Goal: Task Accomplishment & Management: Manage account settings

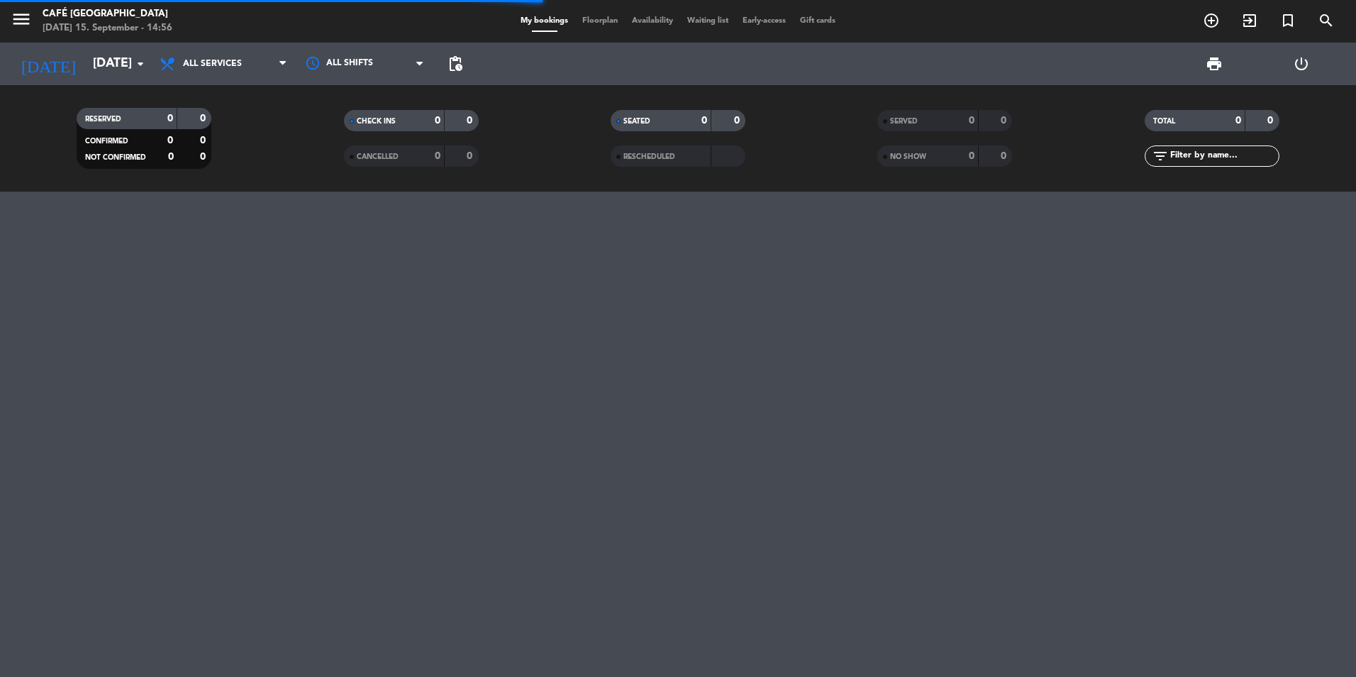
click at [907, 123] on span "SERVED" at bounding box center [904, 121] width 28 height 7
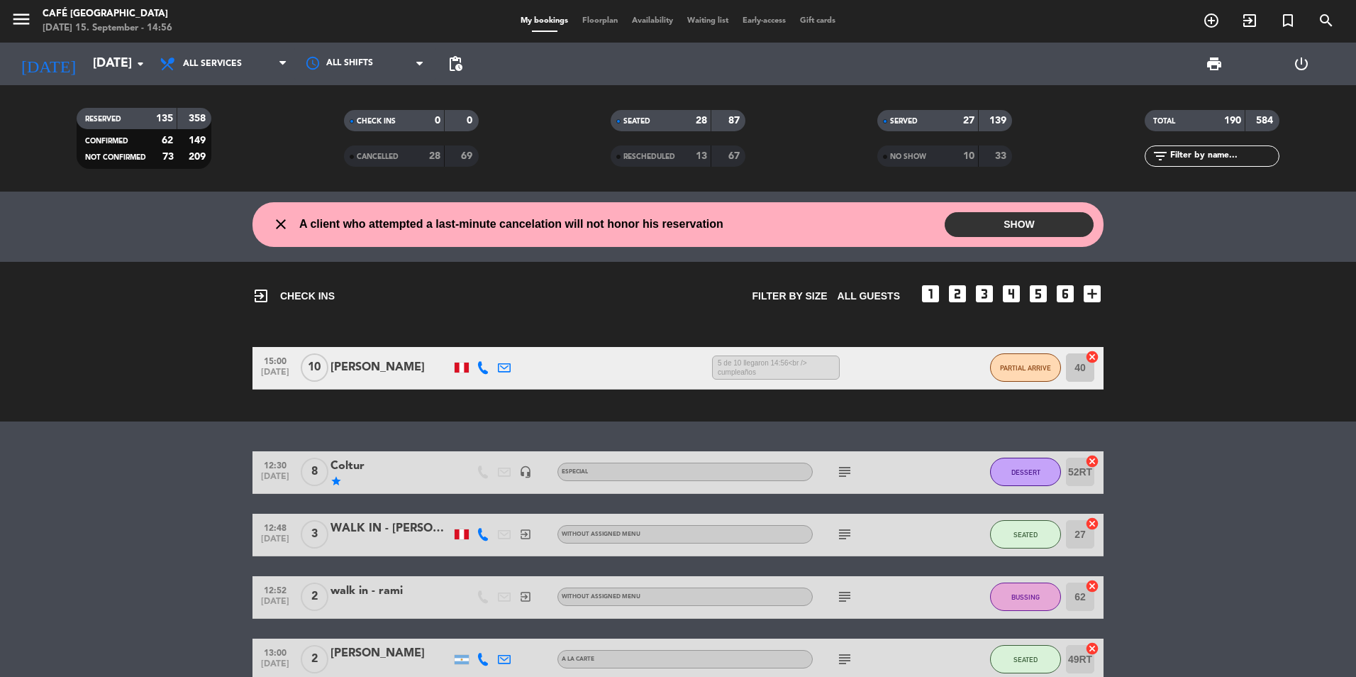
click at [1194, 150] on input "text" at bounding box center [1224, 156] width 110 height 16
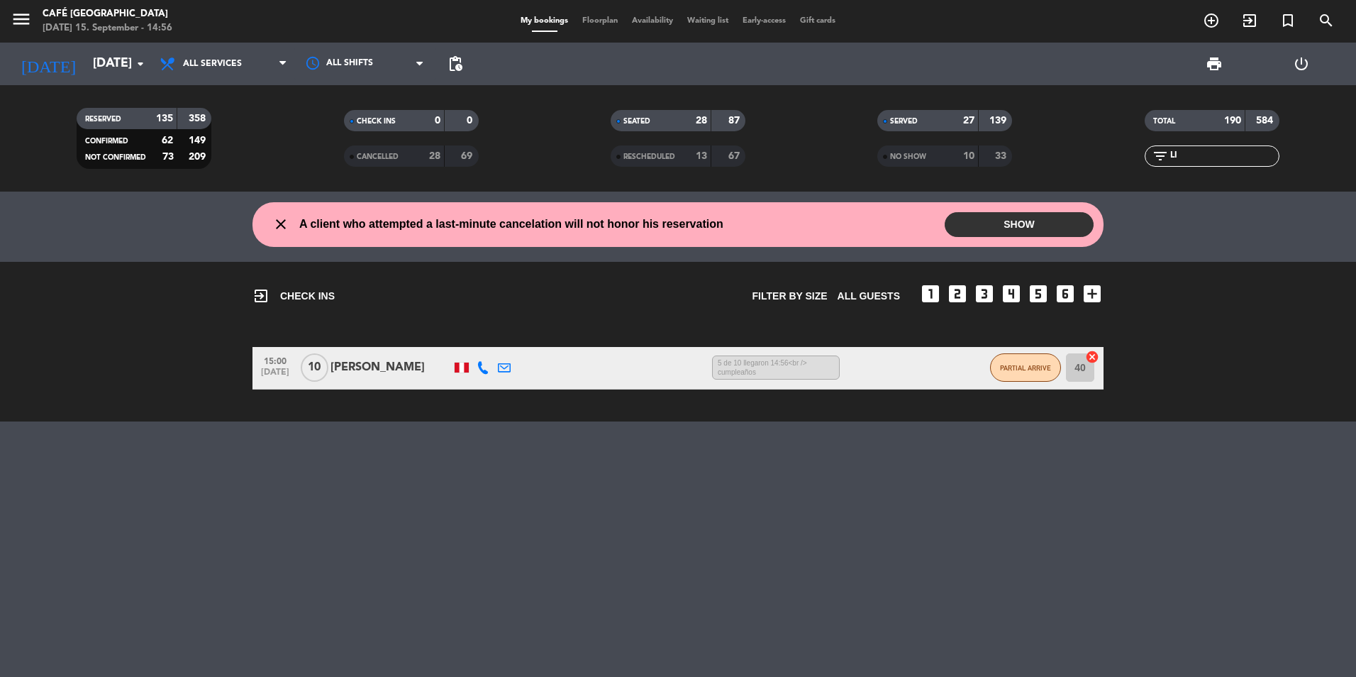
type input "L"
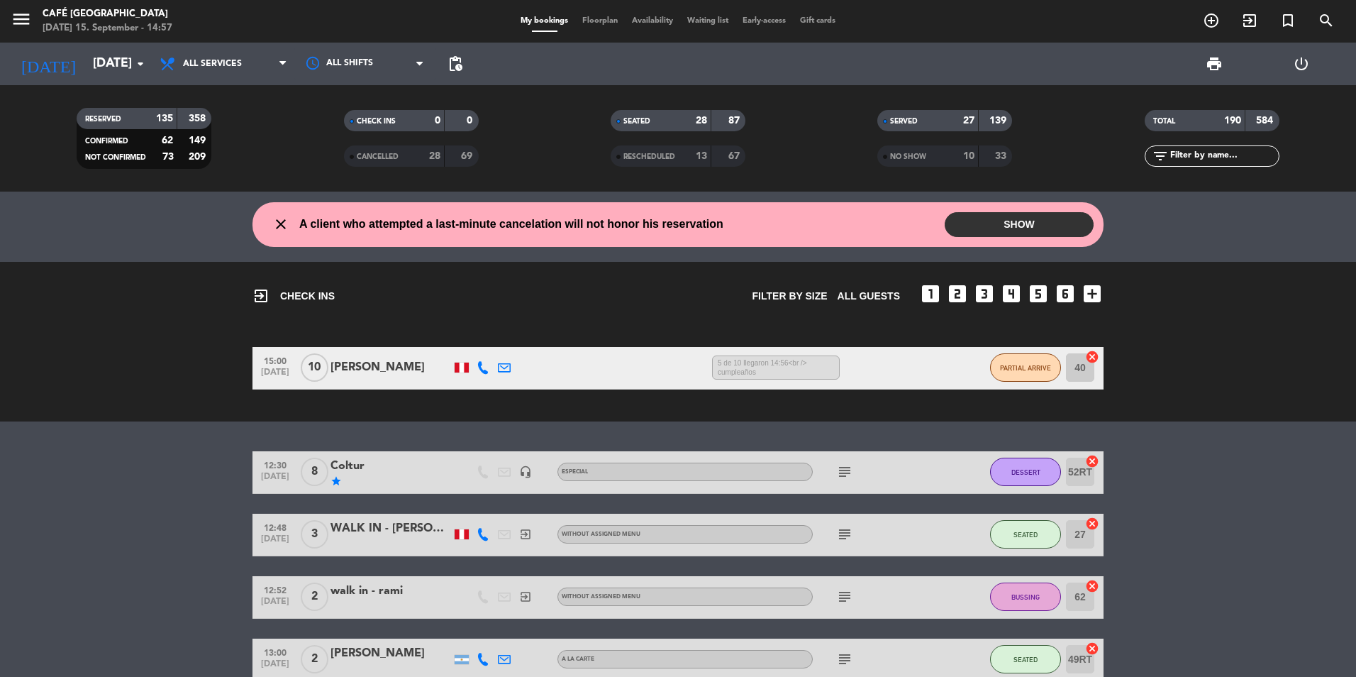
click at [361, 477] on div "star" at bounding box center [391, 480] width 121 height 11
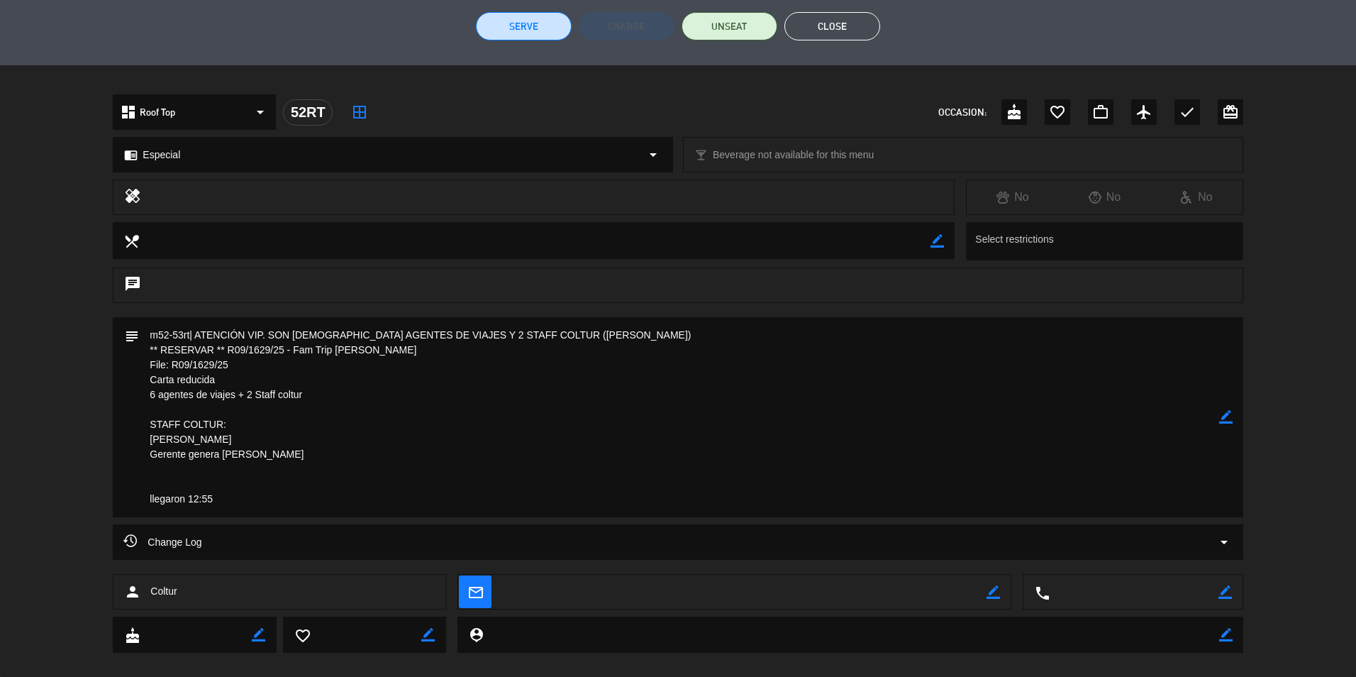
scroll to position [355, 0]
drag, startPoint x: 233, startPoint y: 363, endPoint x: 82, endPoint y: 363, distance: 151.8
click at [82, 363] on div "subject border_color" at bounding box center [678, 419] width 1356 height 207
click at [836, 29] on button "Close" at bounding box center [833, 25] width 96 height 28
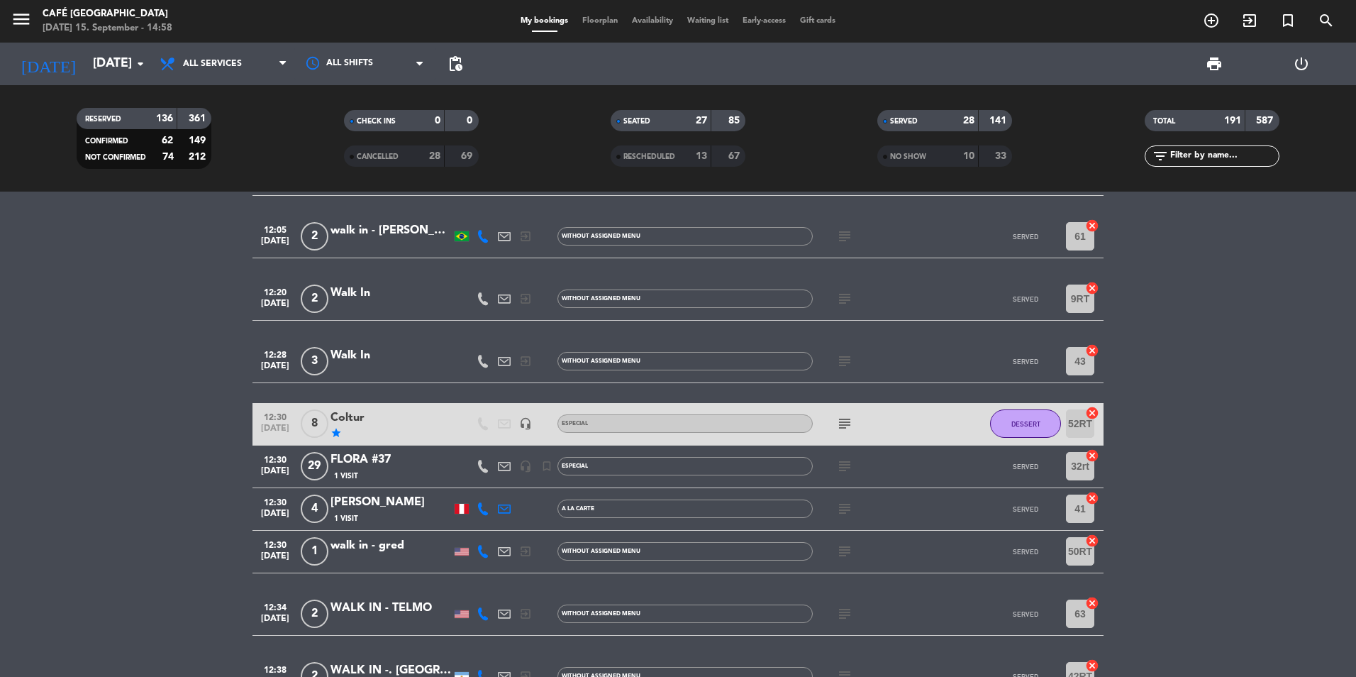
scroll to position [426, 0]
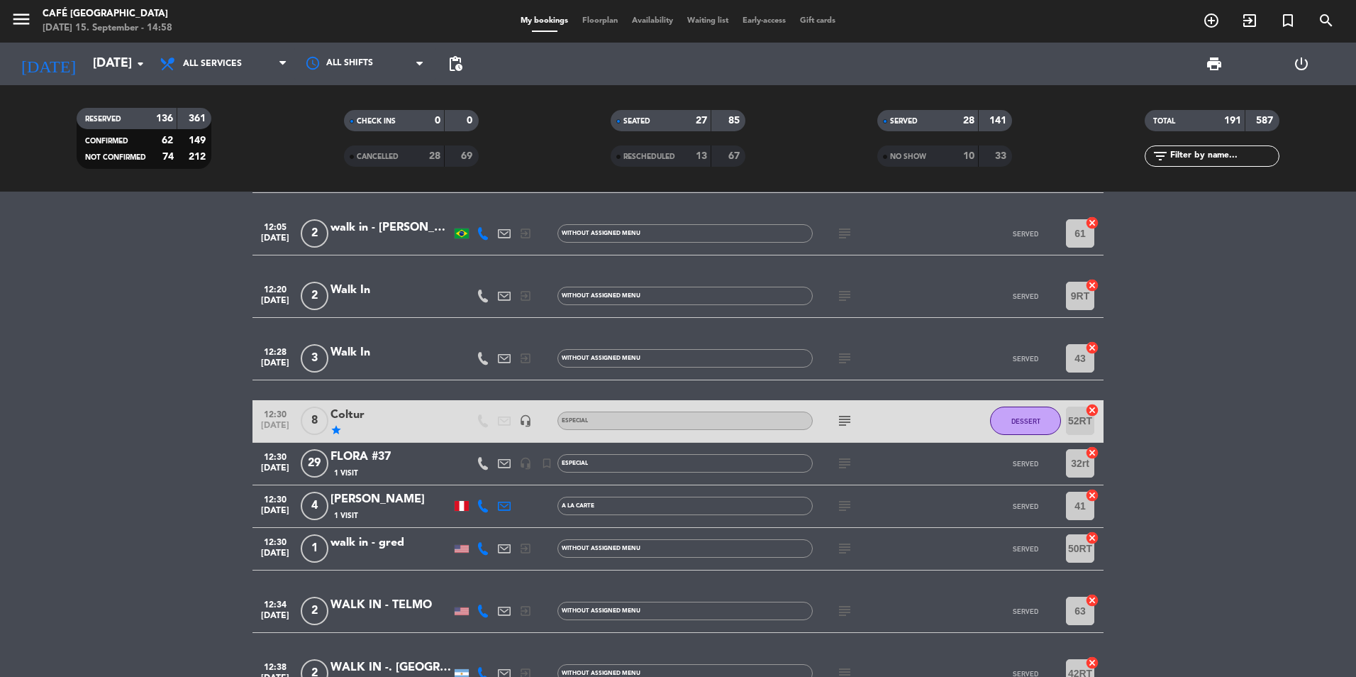
click at [398, 472] on div "1 Visit" at bounding box center [391, 473] width 121 height 12
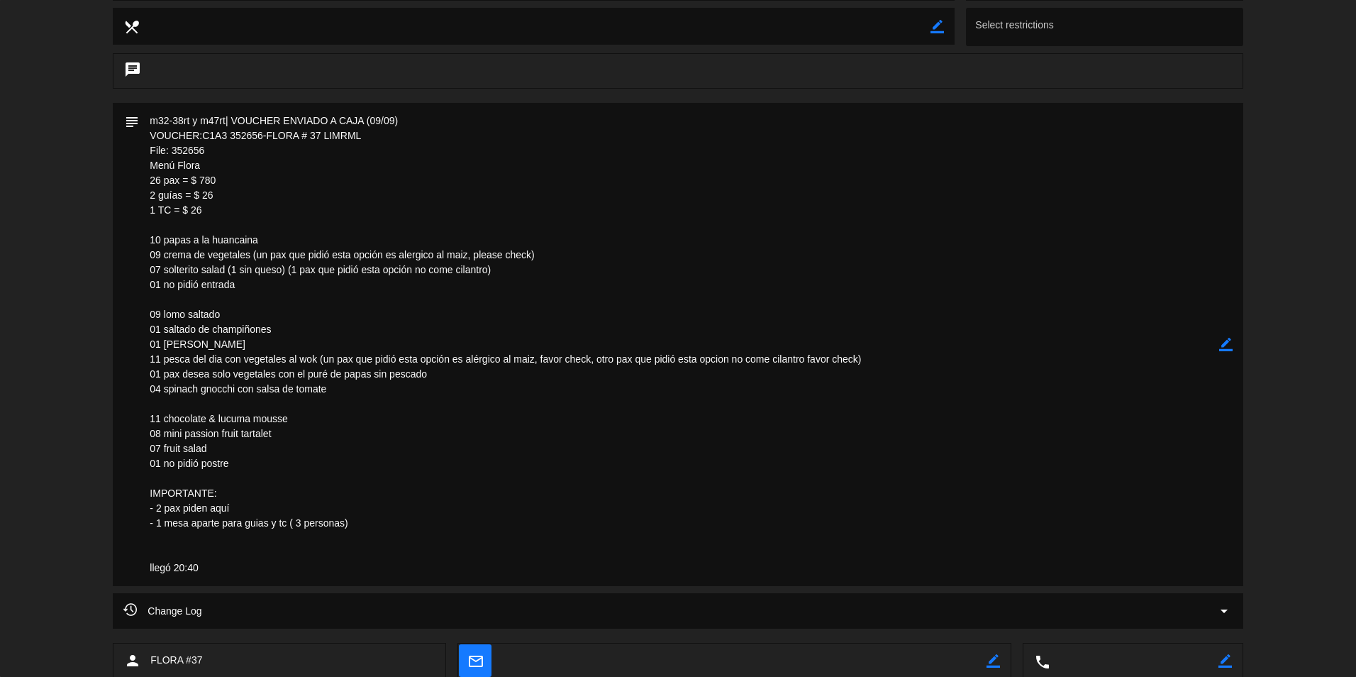
scroll to position [284, 0]
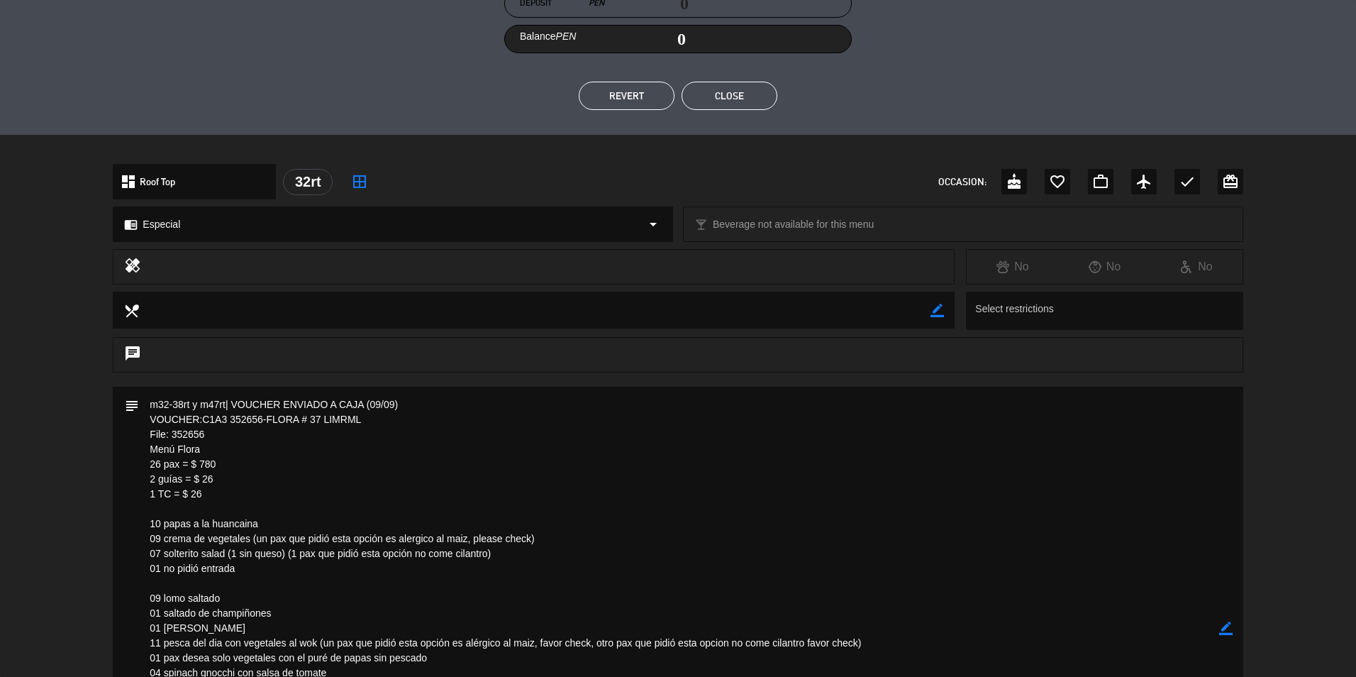
click at [727, 101] on button "Close" at bounding box center [730, 96] width 96 height 28
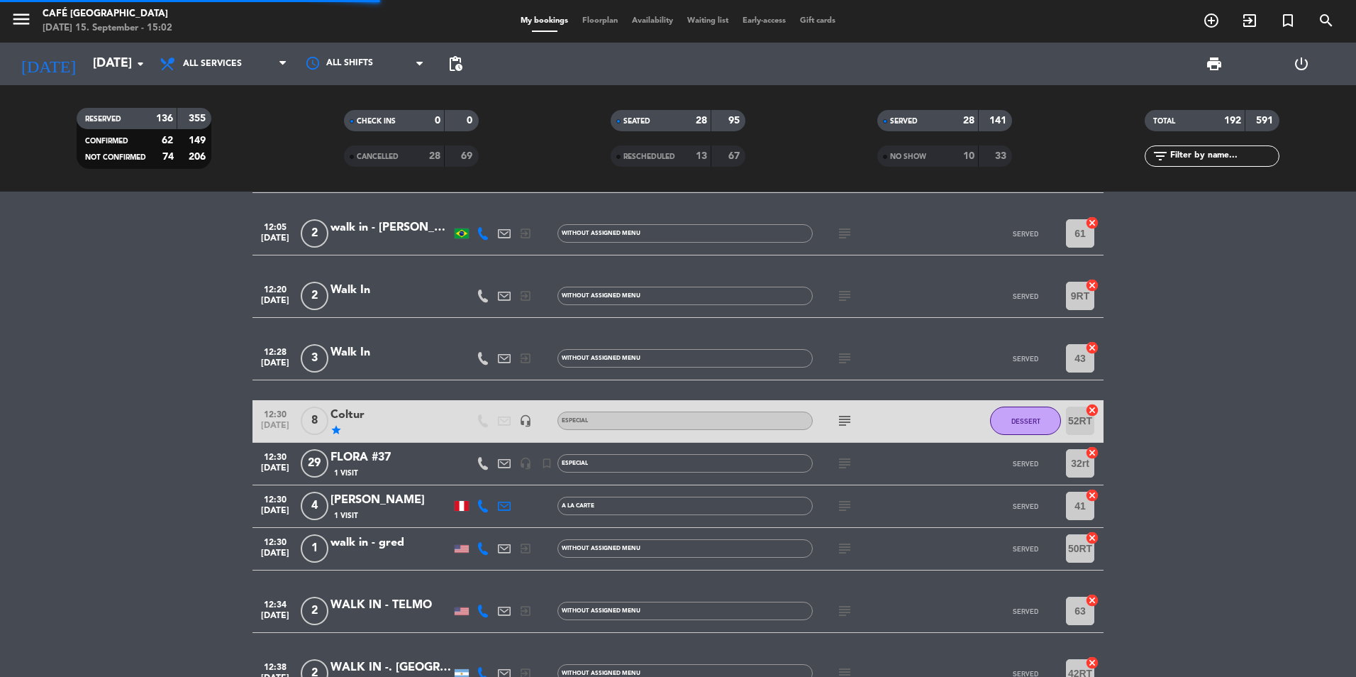
click at [1252, 158] on input "text" at bounding box center [1224, 156] width 110 height 16
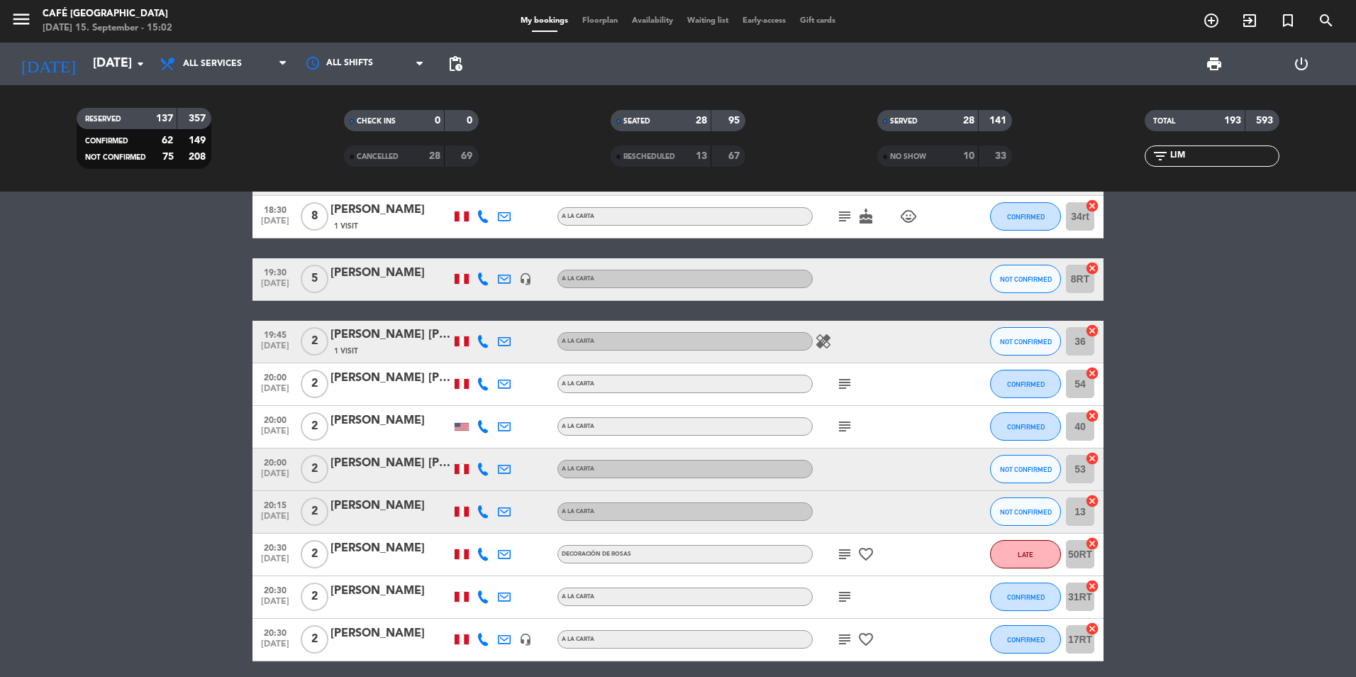
scroll to position [0, 0]
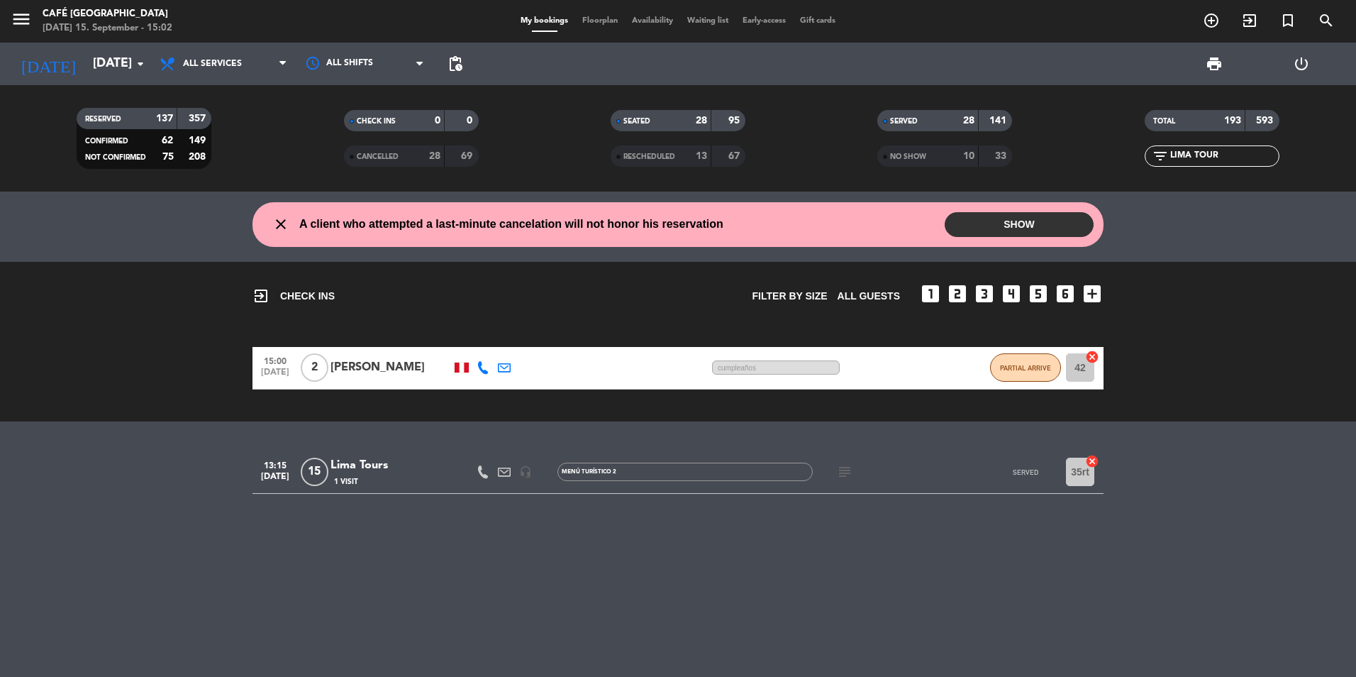
click at [389, 465] on div "Lima Tours" at bounding box center [391, 465] width 121 height 18
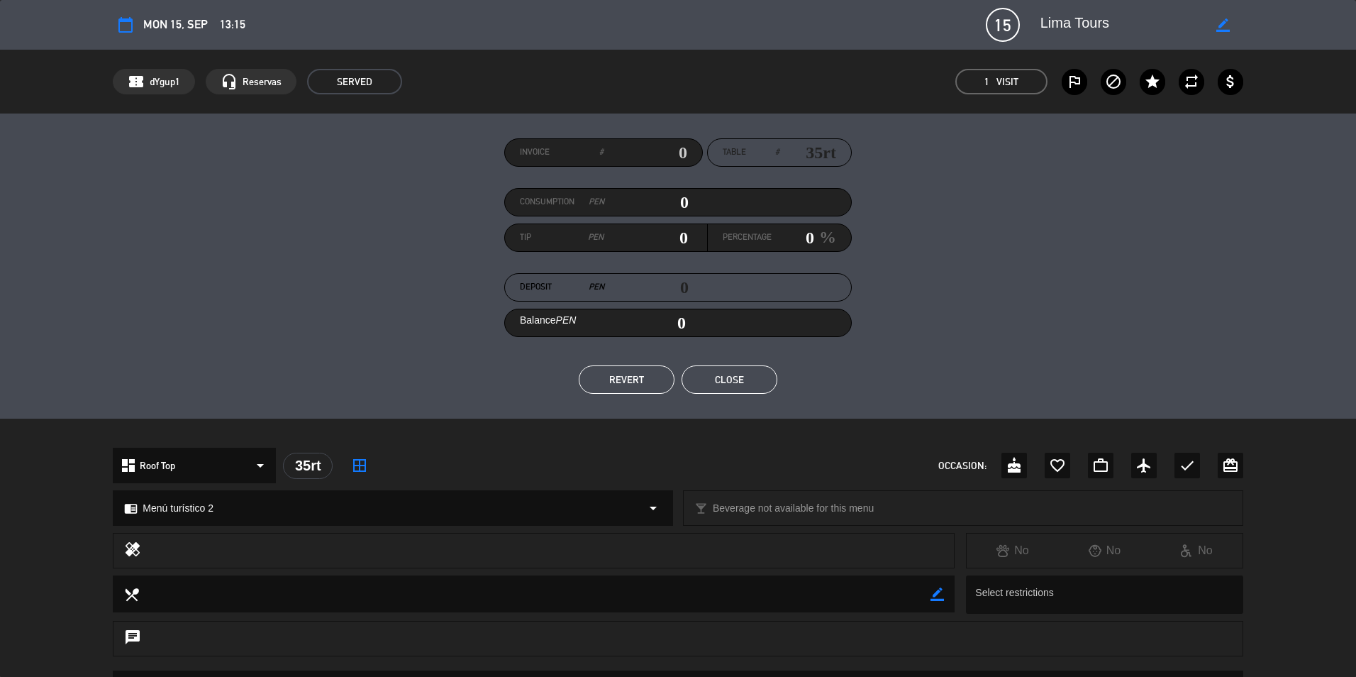
click at [718, 374] on button "Close" at bounding box center [730, 379] width 96 height 28
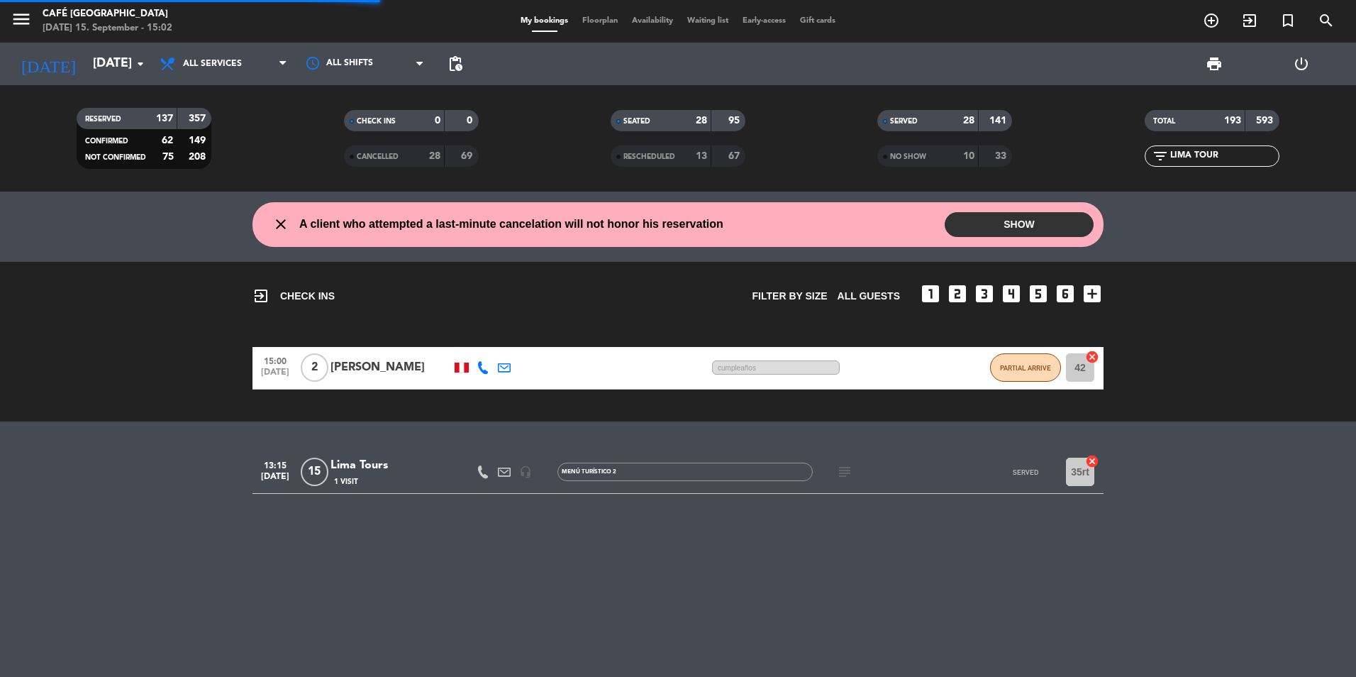
drag, startPoint x: 1214, startPoint y: 155, endPoint x: 1058, endPoint y: 172, distance: 156.4
click at [1058, 172] on div "RESERVED 137 357 CONFIRMED 62 149 NOT CONFIRMED 75 208 CHECK INS 0 0 CANCELLED …" at bounding box center [678, 138] width 1356 height 78
click at [1234, 153] on input "LIMA TOUR" at bounding box center [1224, 156] width 110 height 16
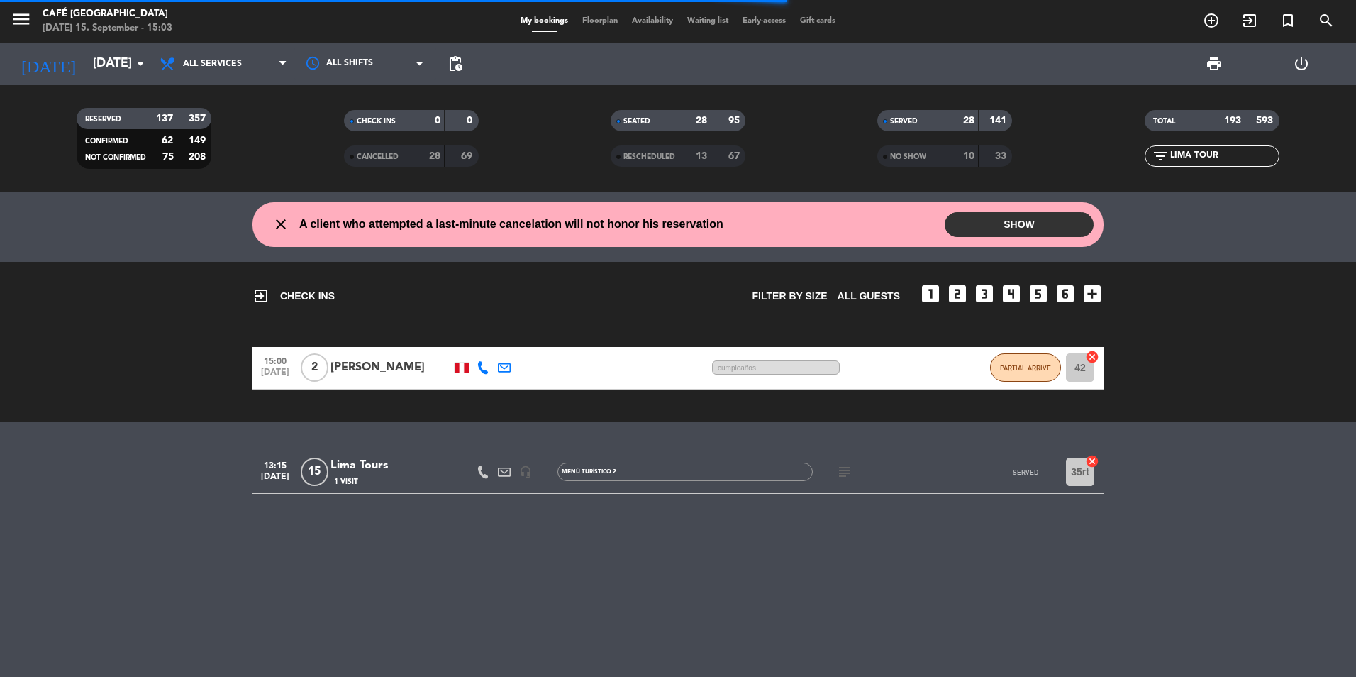
drag, startPoint x: 1234, startPoint y: 154, endPoint x: 1263, endPoint y: 158, distance: 29.4
click at [1234, 155] on input "LIMA TOUR" at bounding box center [1224, 156] width 110 height 16
click at [1231, 154] on input "LIMA TOUR" at bounding box center [1224, 156] width 110 height 16
type input "LIMA TOU"
drag, startPoint x: 1217, startPoint y: 159, endPoint x: 1148, endPoint y: 159, distance: 69.5
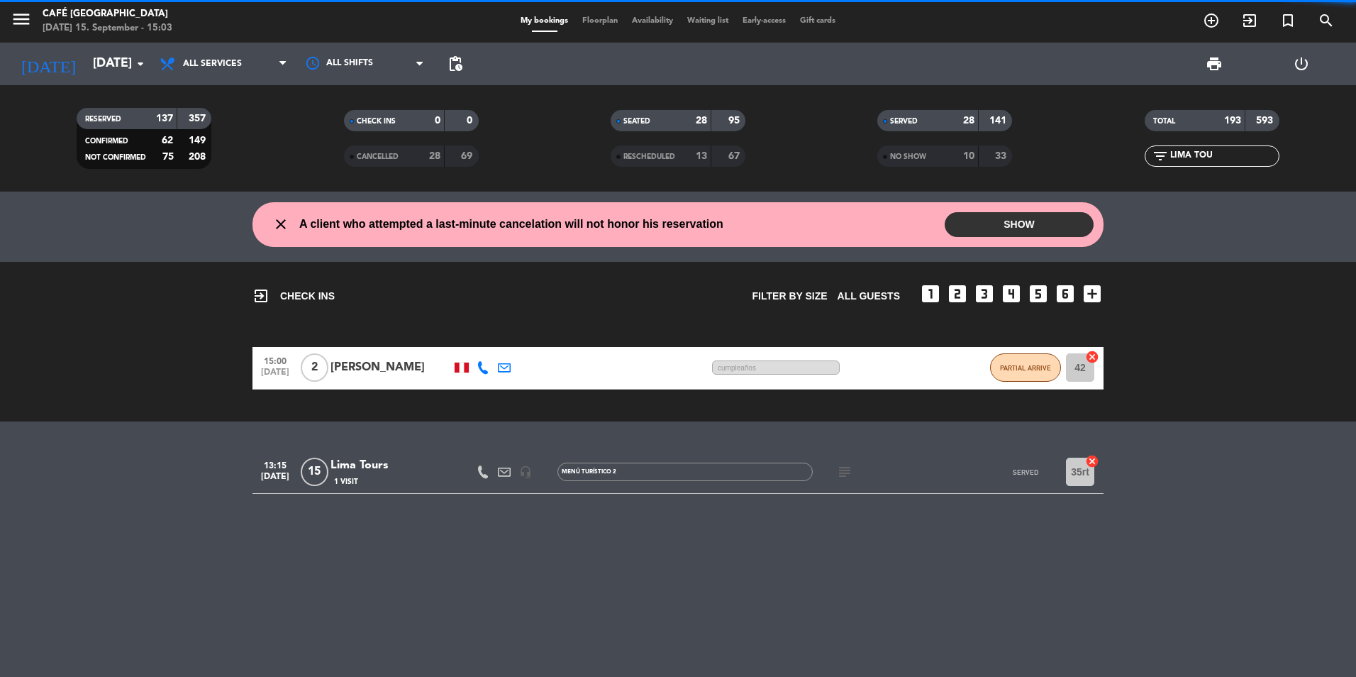
click at [1148, 159] on div "filter_list LIMA TOU" at bounding box center [1212, 155] width 135 height 21
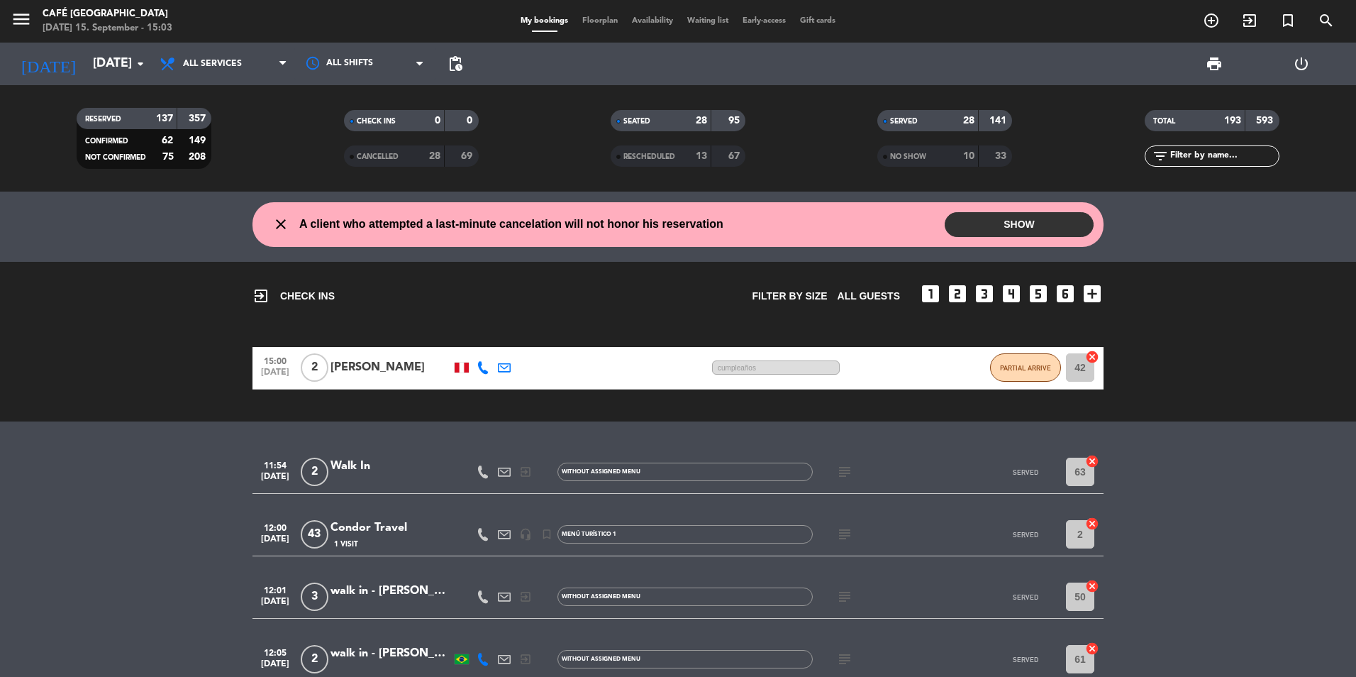
click at [1236, 153] on input "text" at bounding box center [1224, 156] width 110 height 16
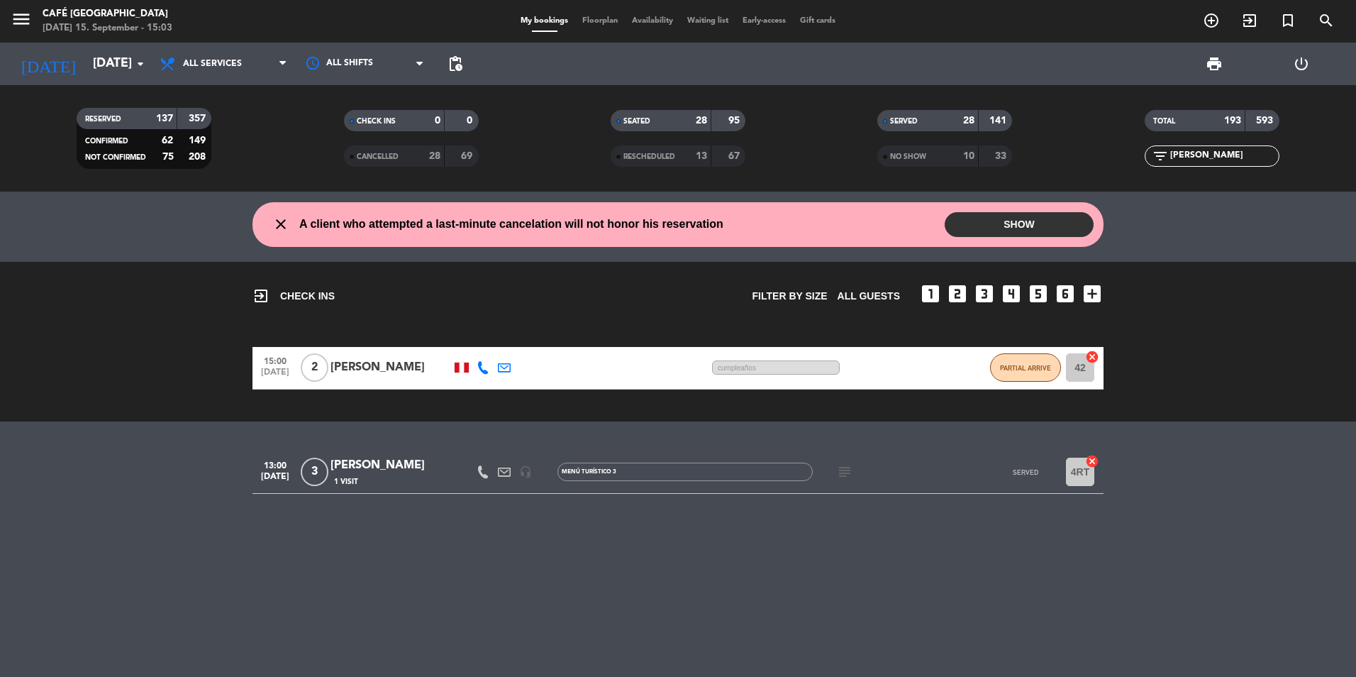
type input "[PERSON_NAME]"
click at [400, 452] on div "13:00 [DATE] 3 [PERSON_NAME] Sacaze 1 Visit headset_mic Menú turístico 3 subjec…" at bounding box center [678, 472] width 851 height 43
click at [399, 469] on div "[PERSON_NAME]" at bounding box center [391, 465] width 121 height 18
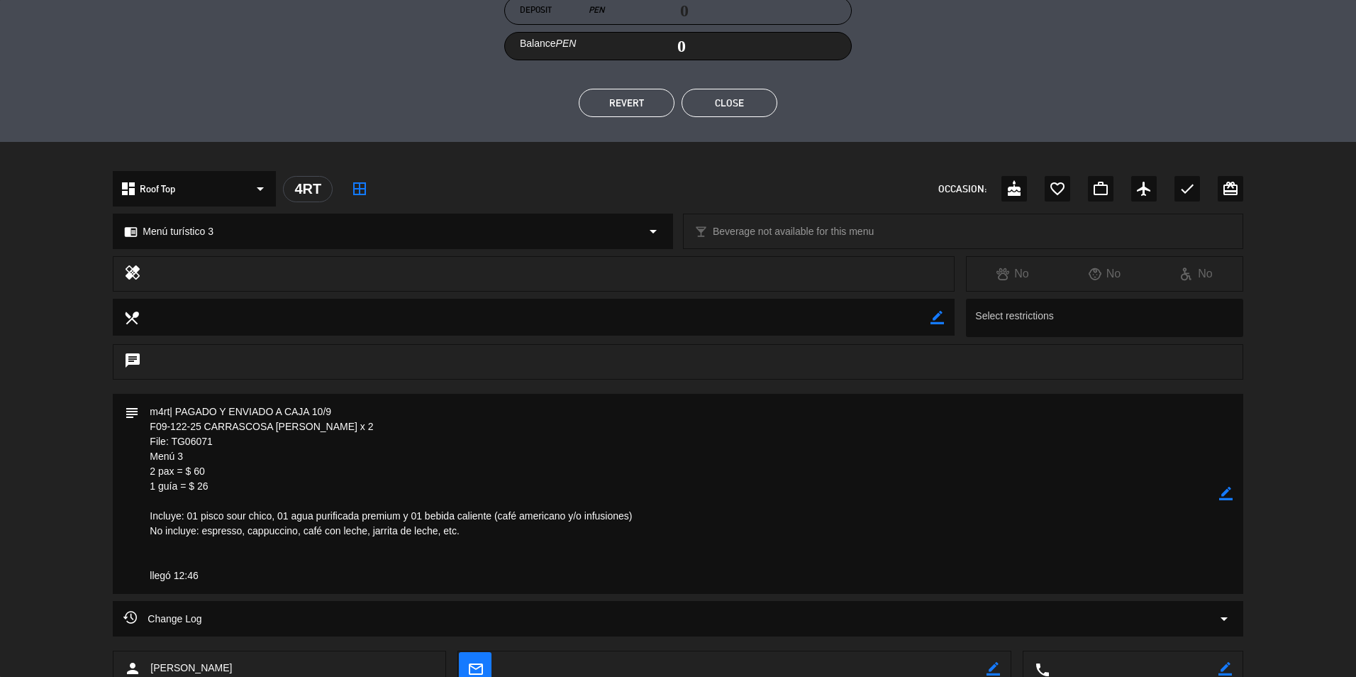
scroll to position [355, 0]
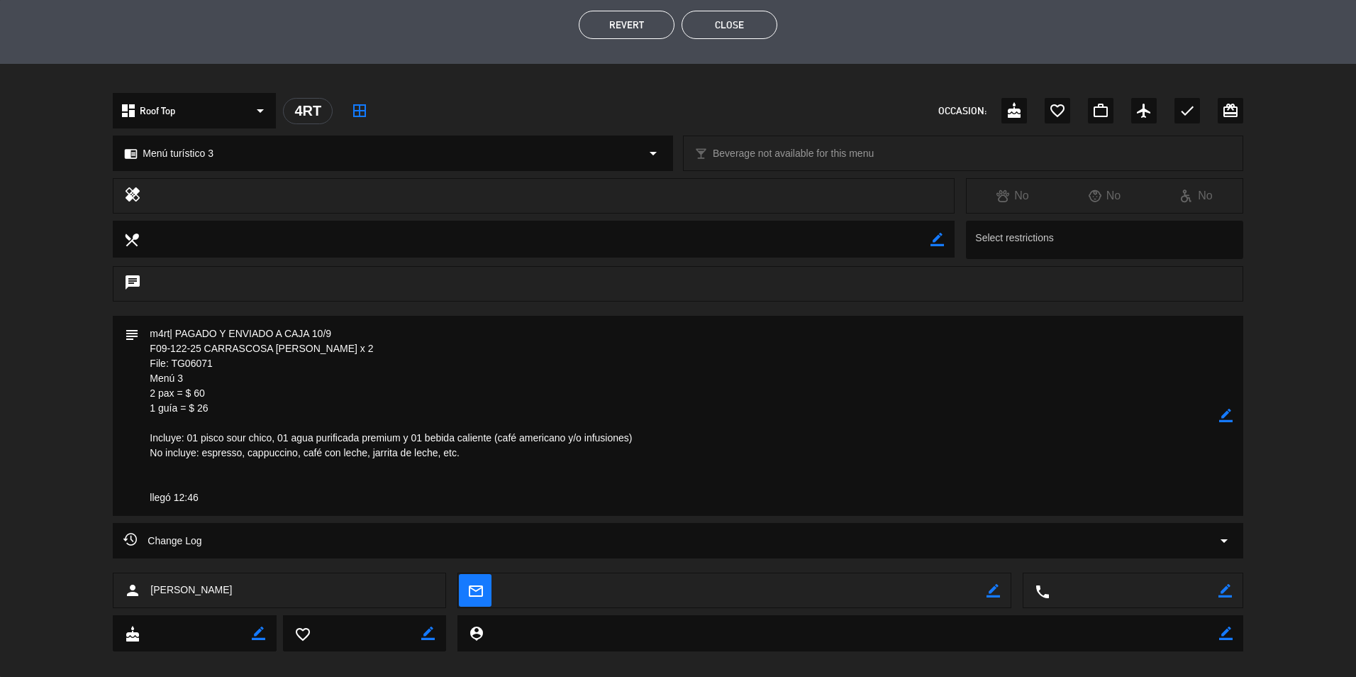
drag, startPoint x: 221, startPoint y: 361, endPoint x: 149, endPoint y: 366, distance: 71.8
click at [149, 366] on textarea at bounding box center [679, 416] width 1080 height 200
click at [721, 21] on button "Close" at bounding box center [730, 25] width 96 height 28
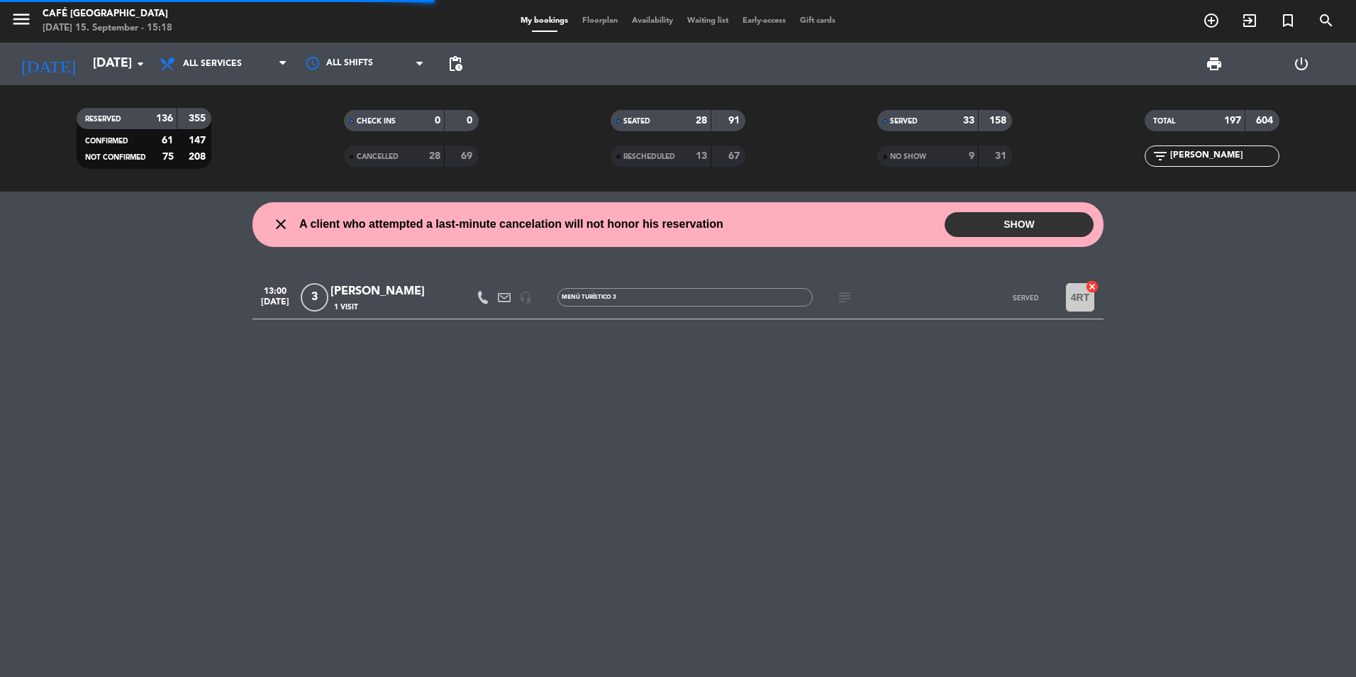
drag, startPoint x: 1200, startPoint y: 153, endPoint x: 1088, endPoint y: 162, distance: 112.5
click at [1088, 162] on div "filter_list [PERSON_NAME]" at bounding box center [1212, 155] width 267 height 21
type input "LIMA TOU"
click at [389, 303] on div "1 Visit" at bounding box center [391, 307] width 121 height 12
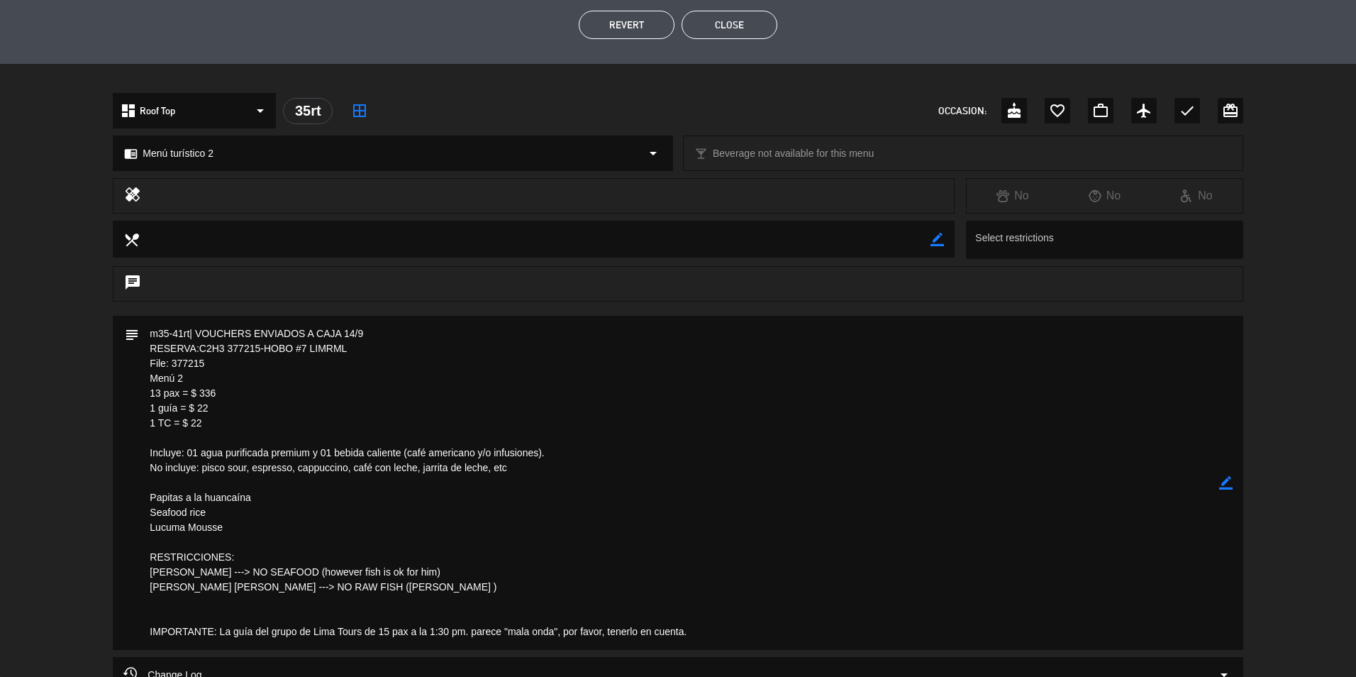
click at [714, 26] on button "Close" at bounding box center [730, 25] width 96 height 28
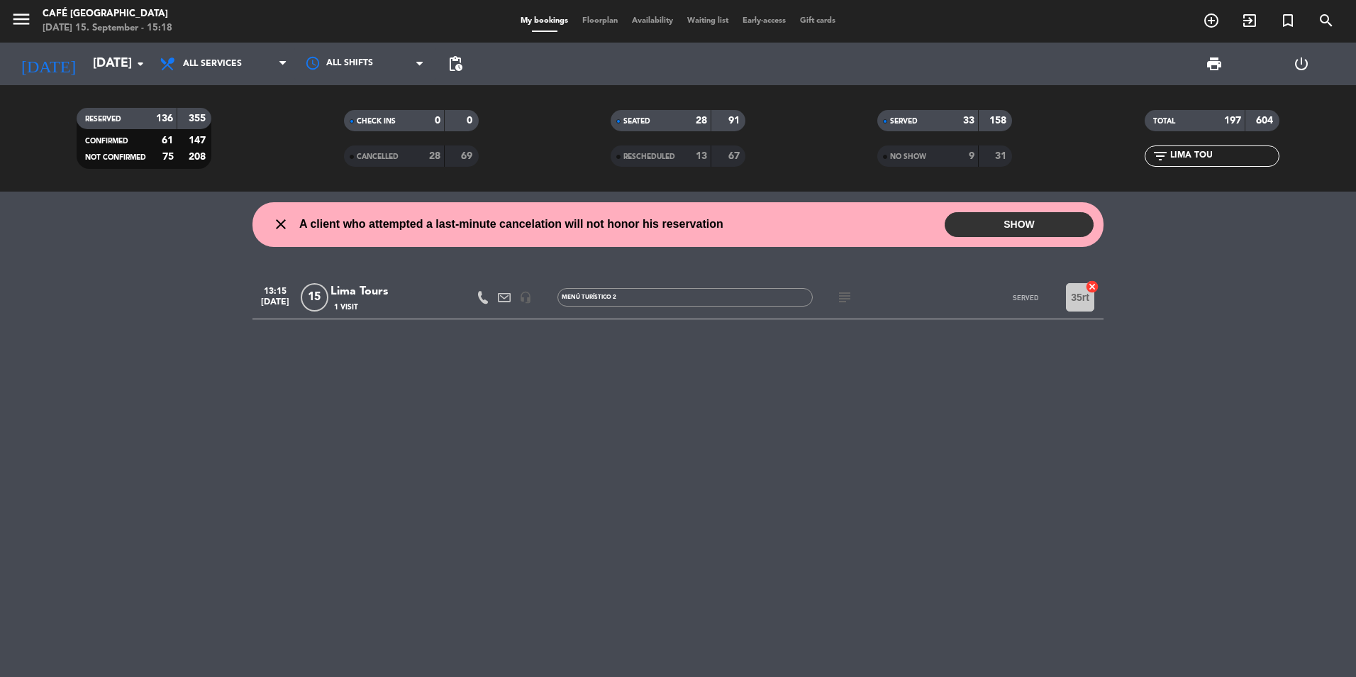
click at [357, 296] on div "Lima Tours" at bounding box center [391, 291] width 121 height 18
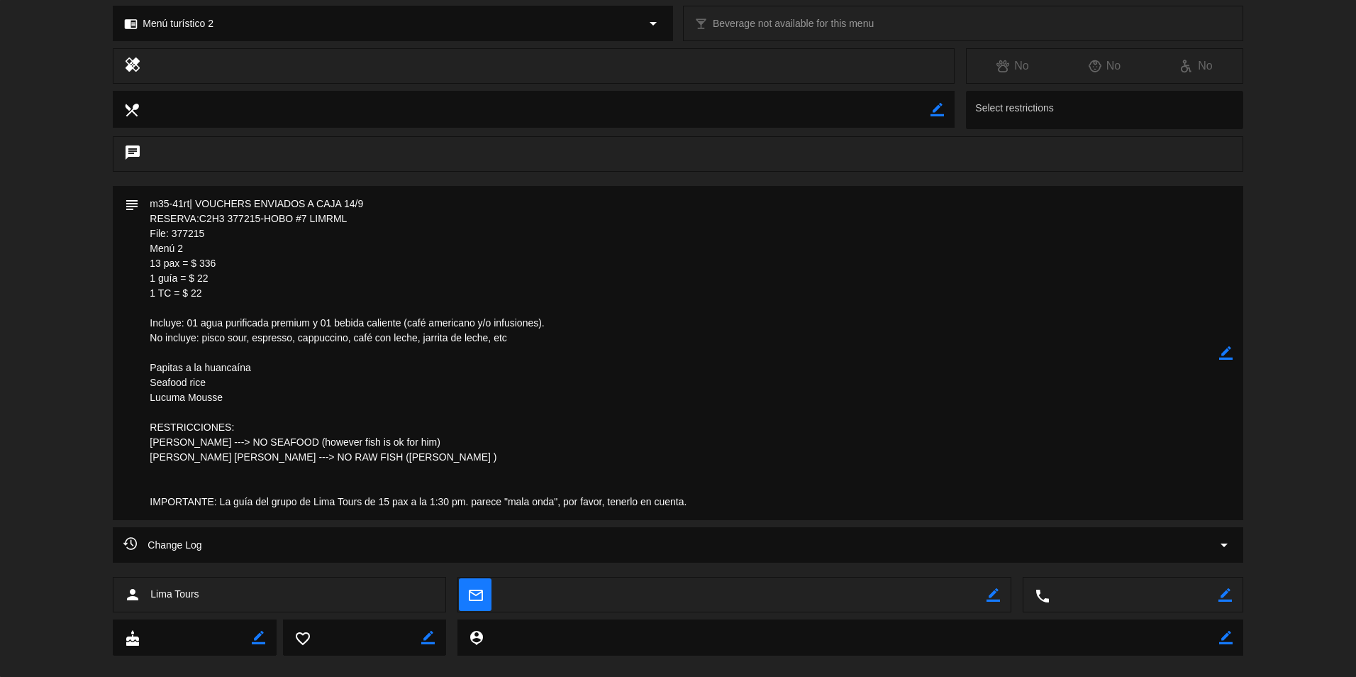
scroll to position [506, 0]
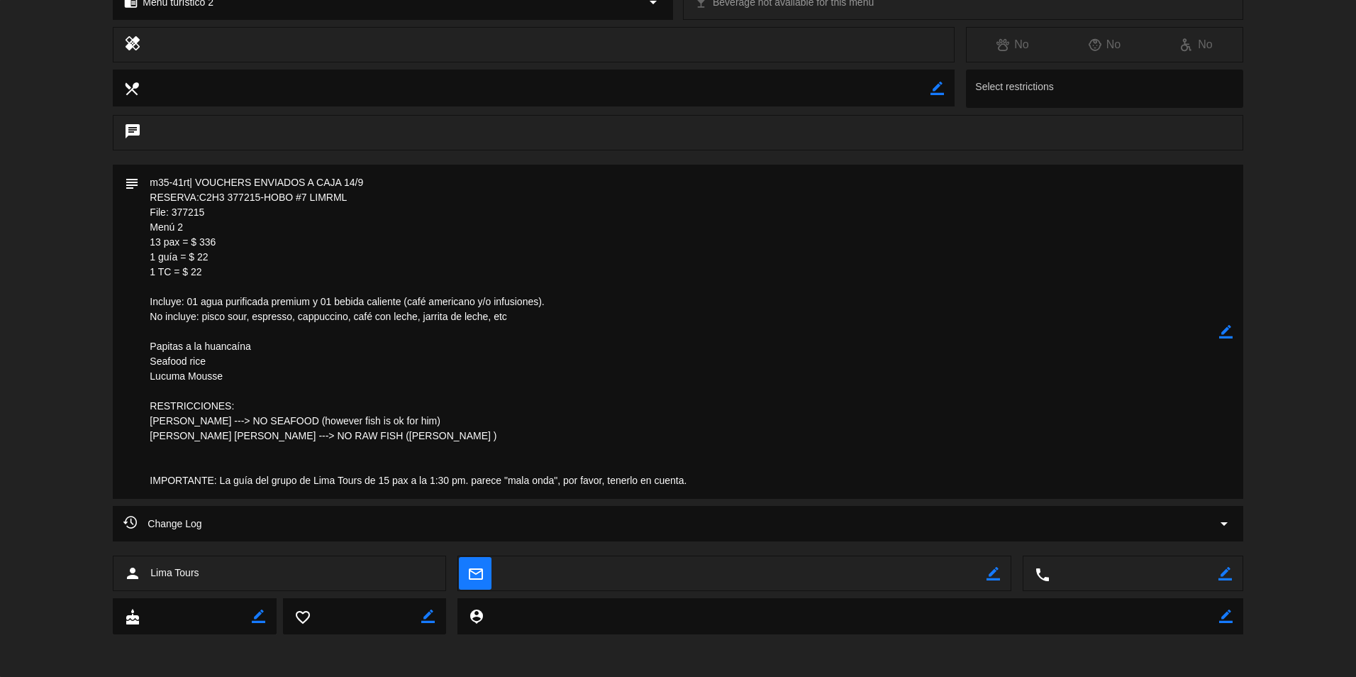
drag, startPoint x: 212, startPoint y: 213, endPoint x: 149, endPoint y: 211, distance: 63.2
click at [149, 211] on textarea at bounding box center [679, 332] width 1080 height 334
drag, startPoint x: 149, startPoint y: 211, endPoint x: 159, endPoint y: 211, distance: 9.9
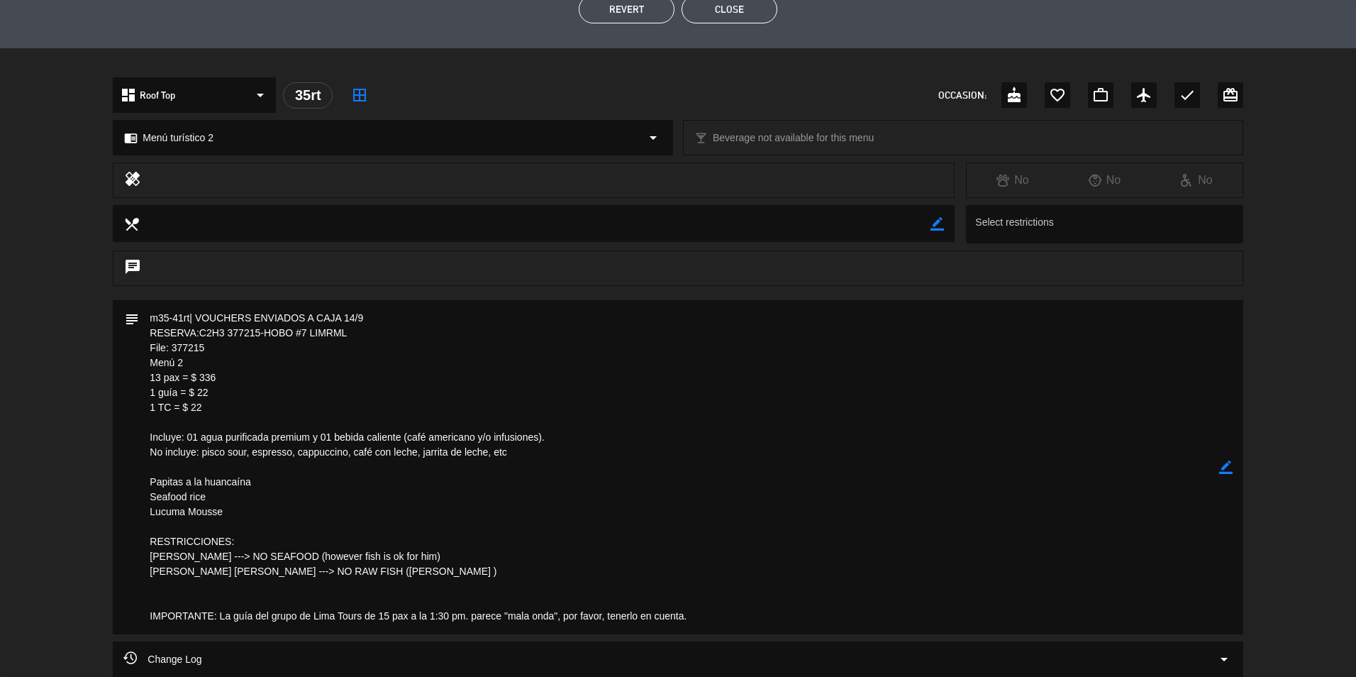
scroll to position [293, 0]
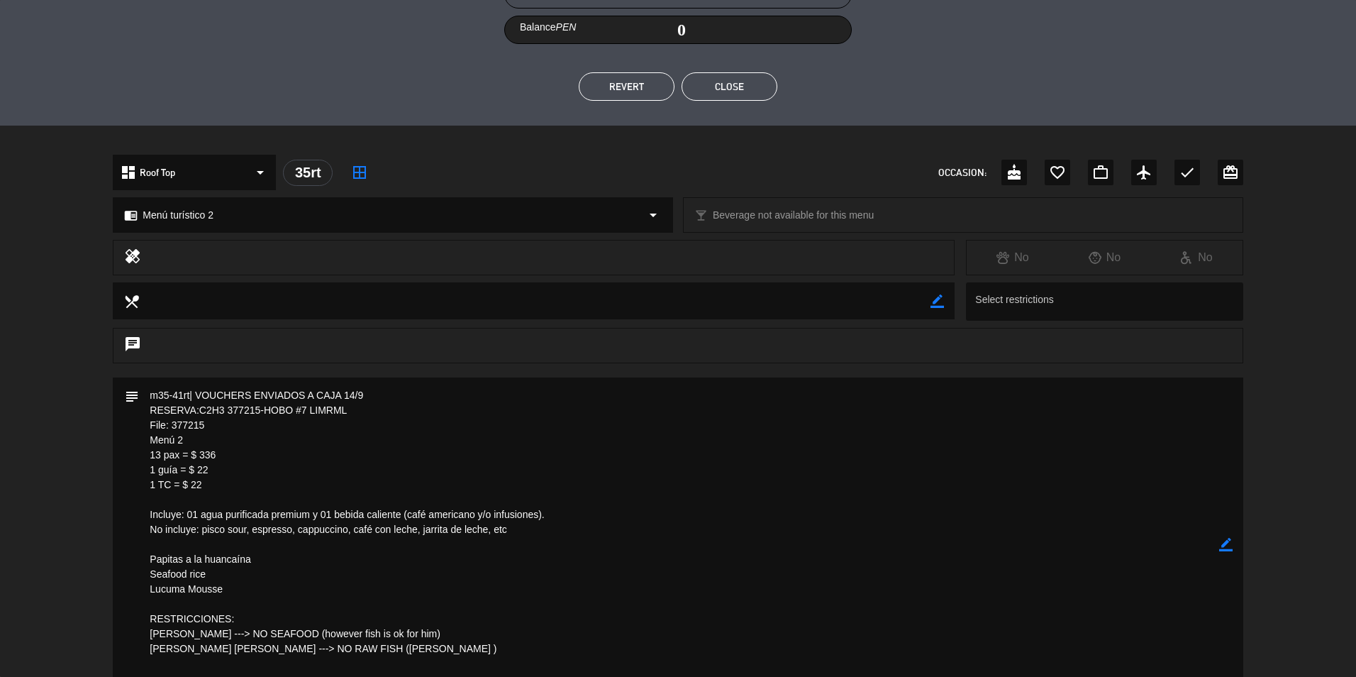
click at [751, 74] on button "Close" at bounding box center [730, 86] width 96 height 28
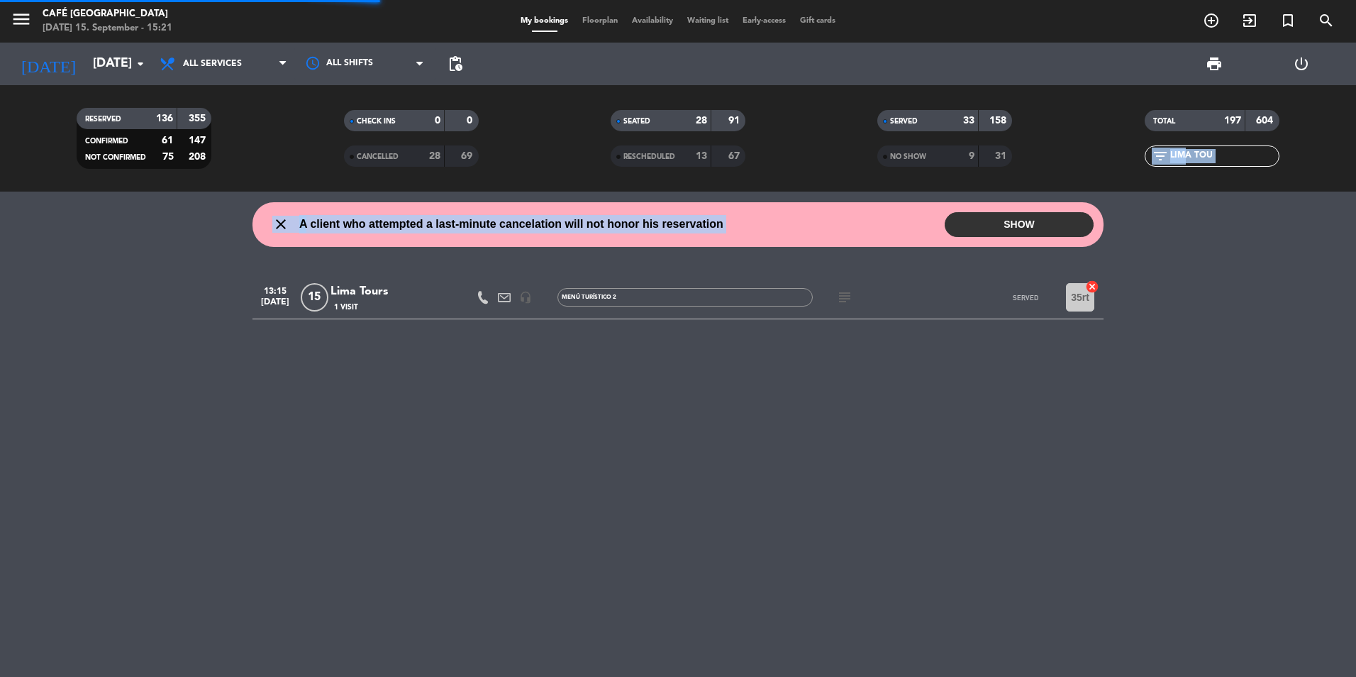
drag, startPoint x: 1222, startPoint y: 148, endPoint x: 902, endPoint y: 221, distance: 328.9
click at [902, 221] on ng-component "menu [GEOGRAPHIC_DATA] [DATE] 15. September - 15:21 My bookings Floorplan Avail…" at bounding box center [678, 338] width 1356 height 677
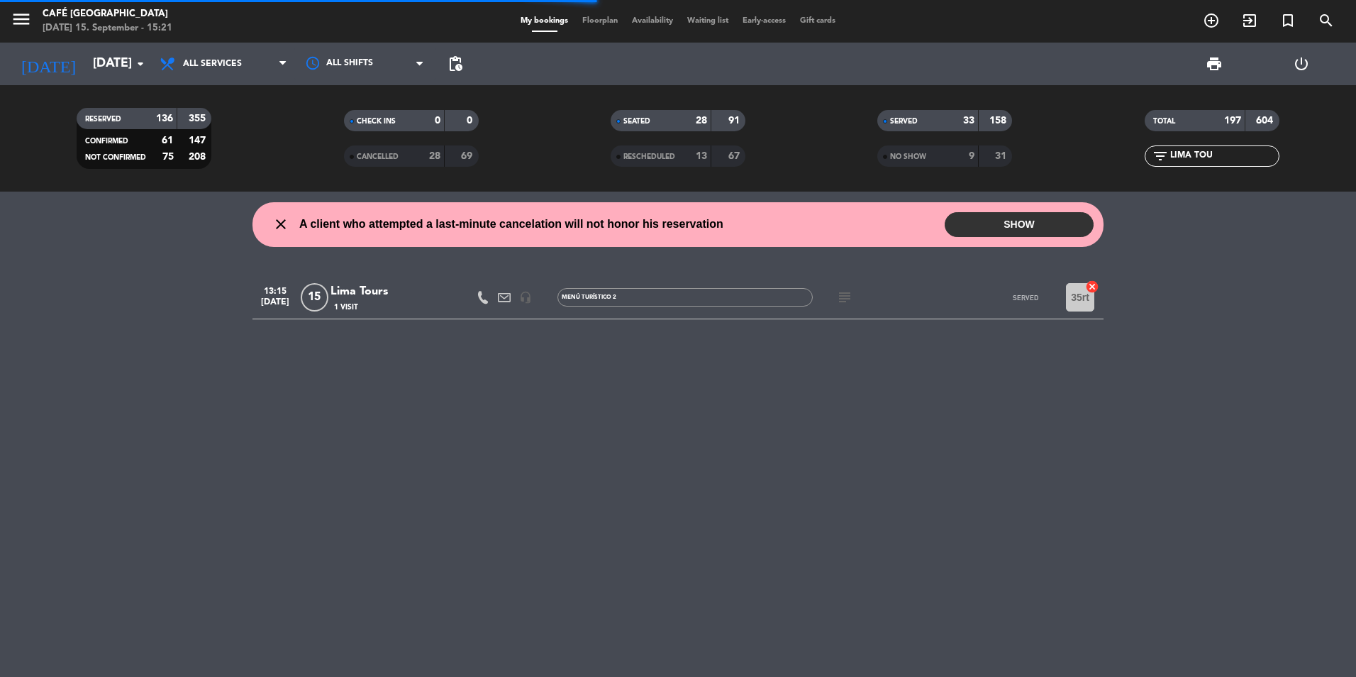
click at [1356, 222] on html "close × Café Museo Larco × chrome_reader_mode List of Reservations account_box …" at bounding box center [678, 338] width 1356 height 677
click at [1238, 144] on div "TOTAL 197 604" at bounding box center [1212, 127] width 267 height 35
drag, startPoint x: 1238, startPoint y: 154, endPoint x: 1166, endPoint y: 157, distance: 71.7
click at [1166, 157] on div "filter_list LIMA TOU" at bounding box center [1212, 155] width 135 height 21
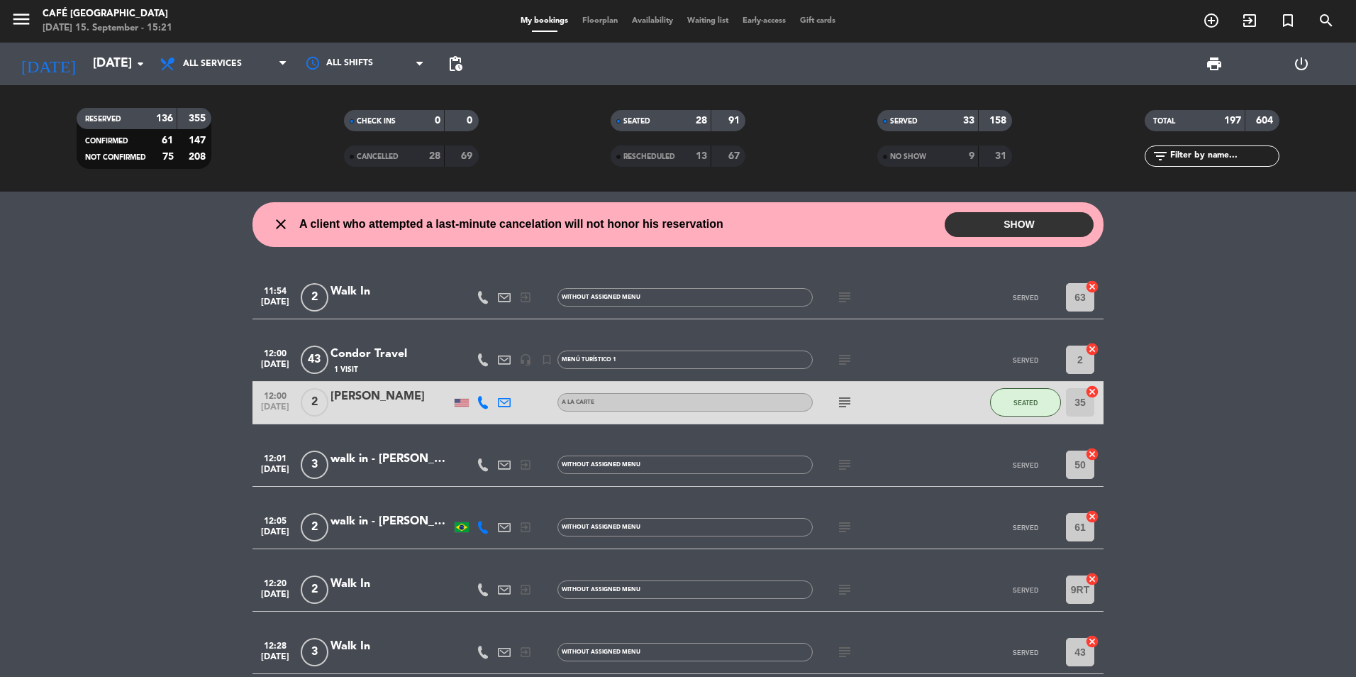
click at [1199, 157] on input "text" at bounding box center [1224, 156] width 110 height 16
type input "F"
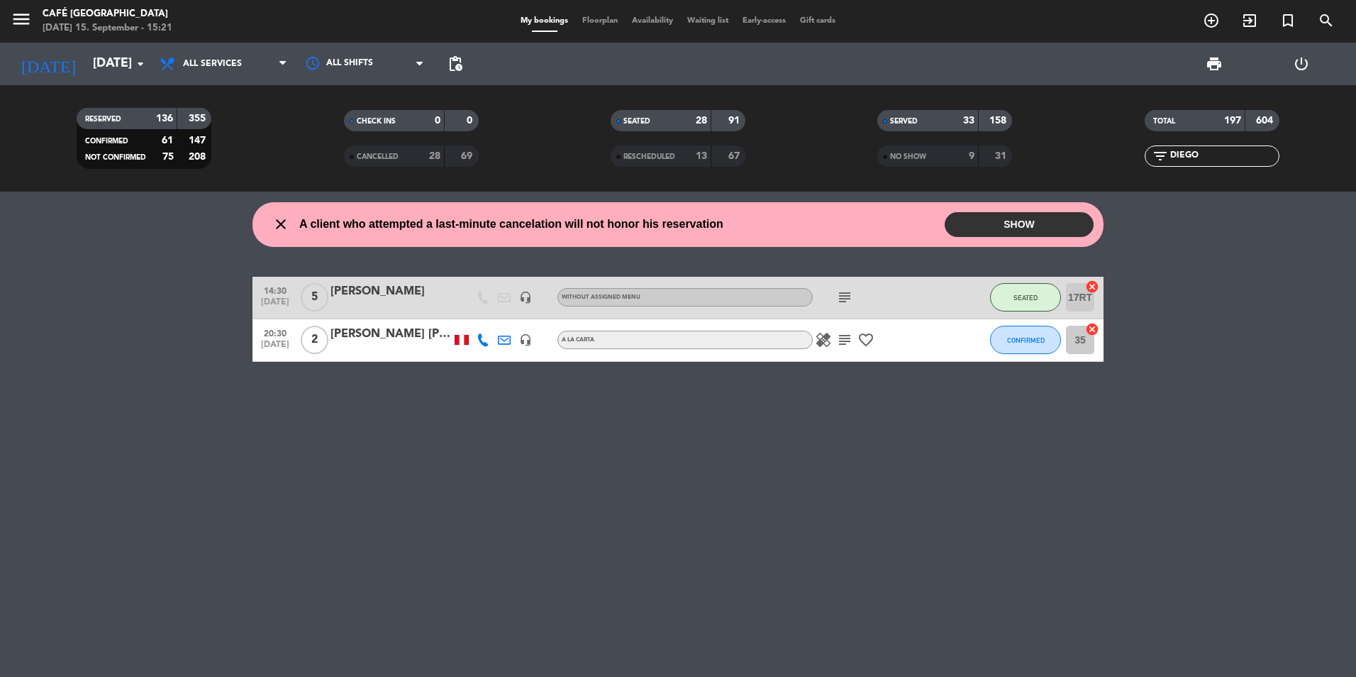
type input "DIEGO"
click at [393, 290] on div "[PERSON_NAME]" at bounding box center [391, 291] width 121 height 18
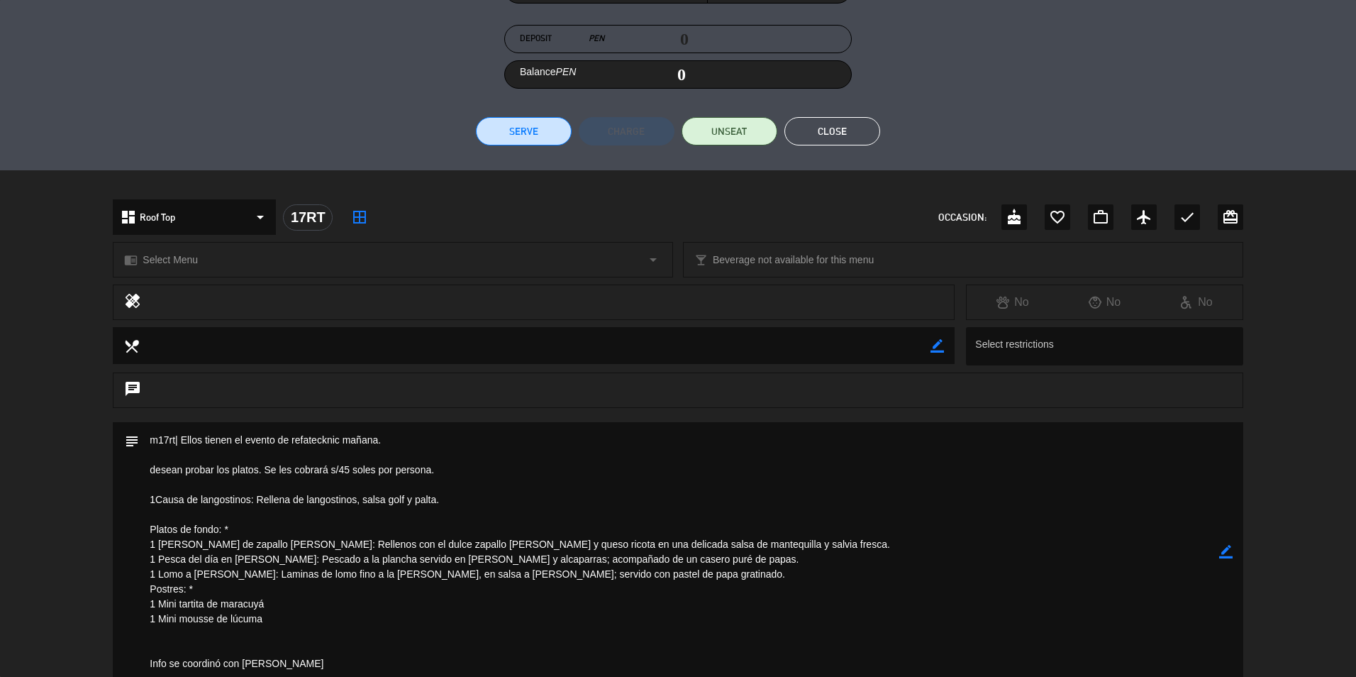
scroll to position [142, 0]
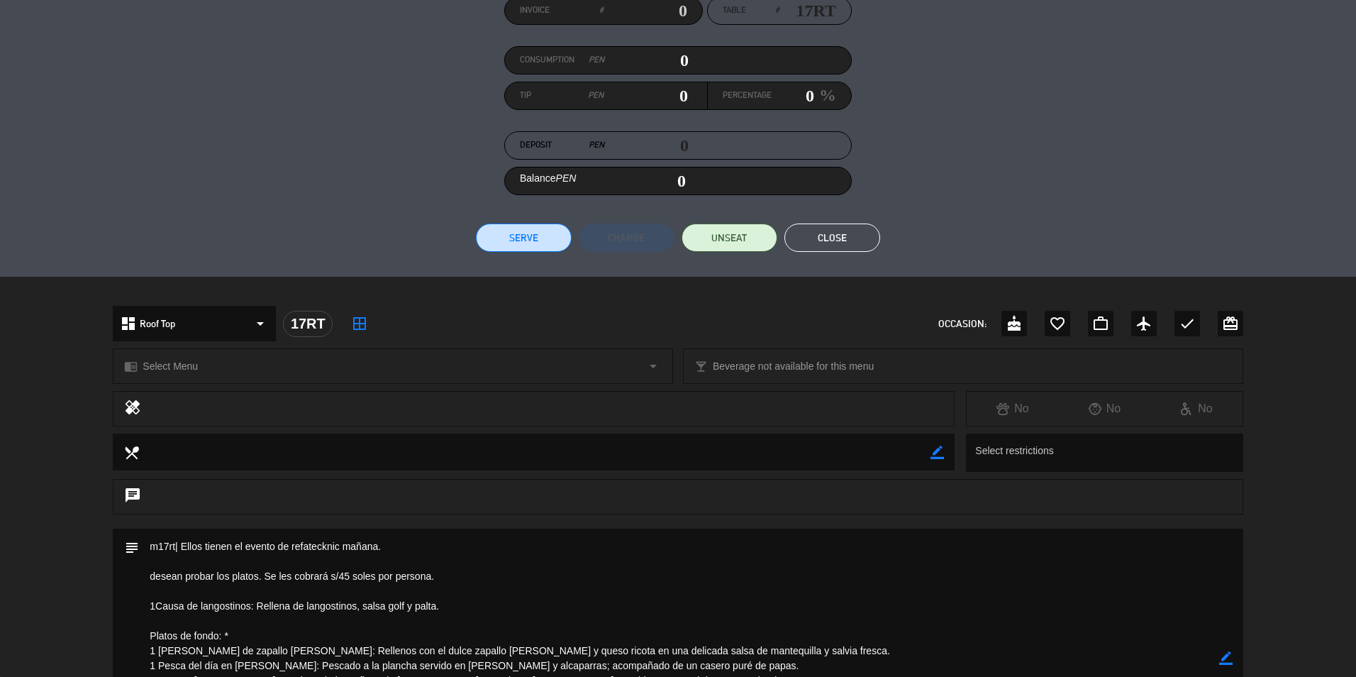
click at [849, 241] on button "Close" at bounding box center [833, 237] width 96 height 28
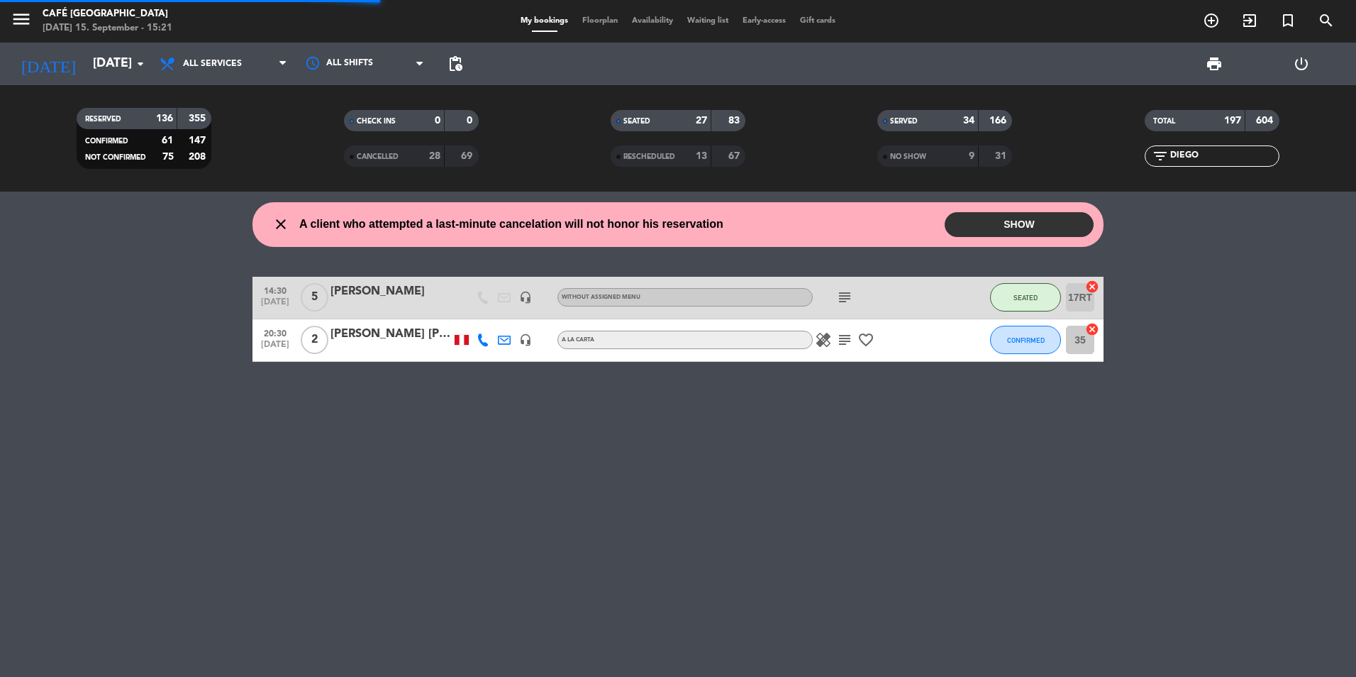
drag, startPoint x: 1203, startPoint y: 148, endPoint x: 1195, endPoint y: 147, distance: 8.5
click at [1195, 147] on div "filter_list DIEGO" at bounding box center [1212, 155] width 135 height 21
drag, startPoint x: 1233, startPoint y: 161, endPoint x: 1142, endPoint y: 157, distance: 90.9
click at [1142, 157] on div "filter_list DIEGO" at bounding box center [1212, 155] width 267 height 21
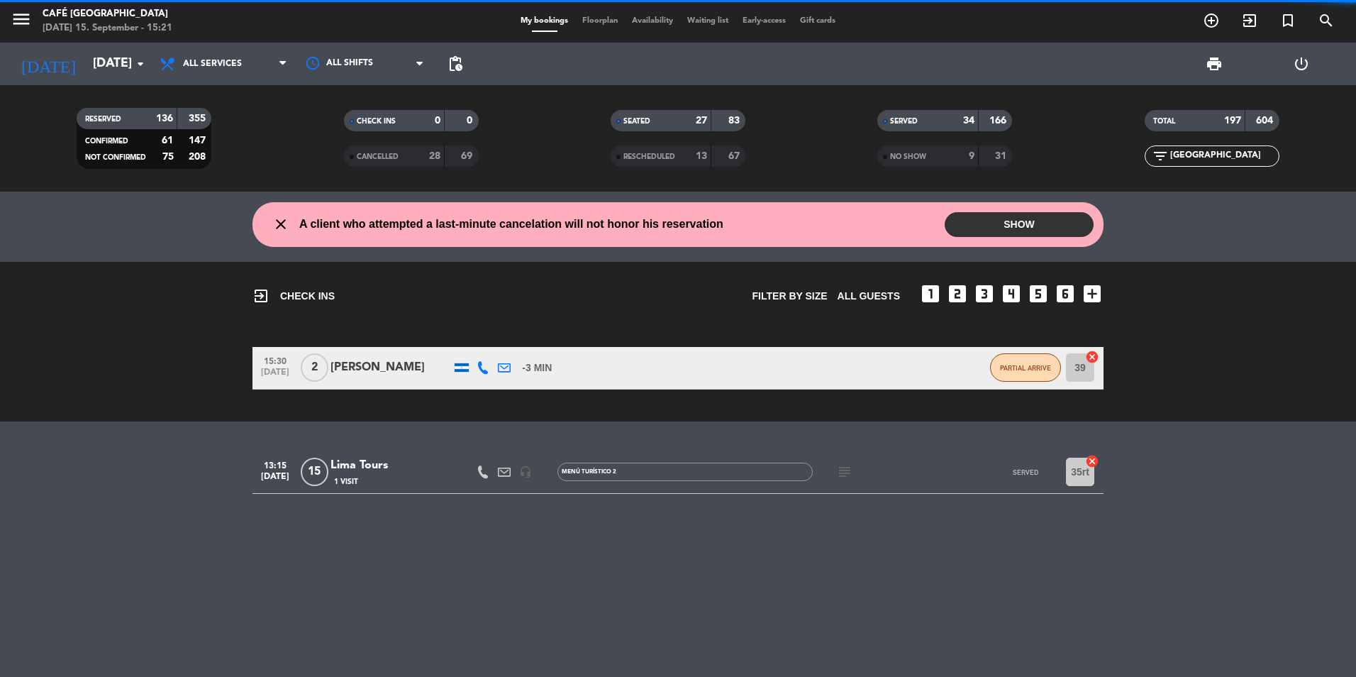
type input "[GEOGRAPHIC_DATA]"
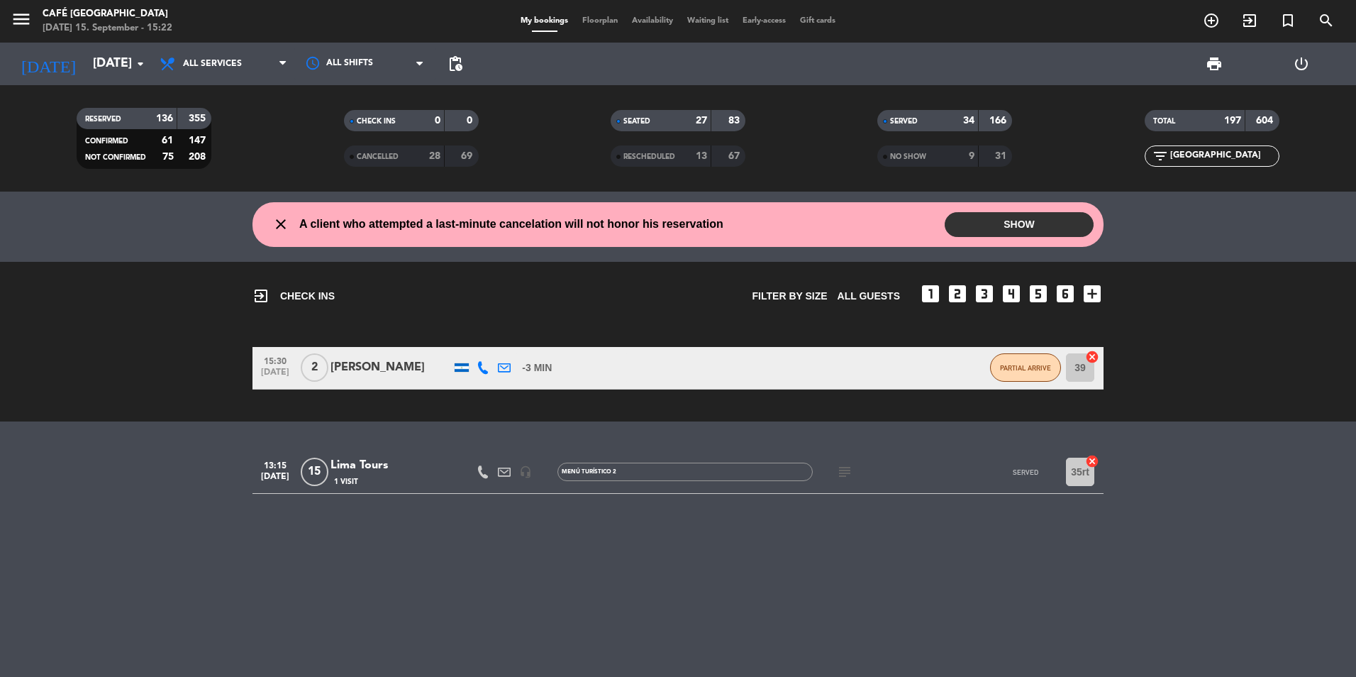
drag, startPoint x: 1215, startPoint y: 157, endPoint x: 1114, endPoint y: 155, distance: 101.5
click at [1114, 155] on div "filter_list LIMA" at bounding box center [1212, 155] width 267 height 21
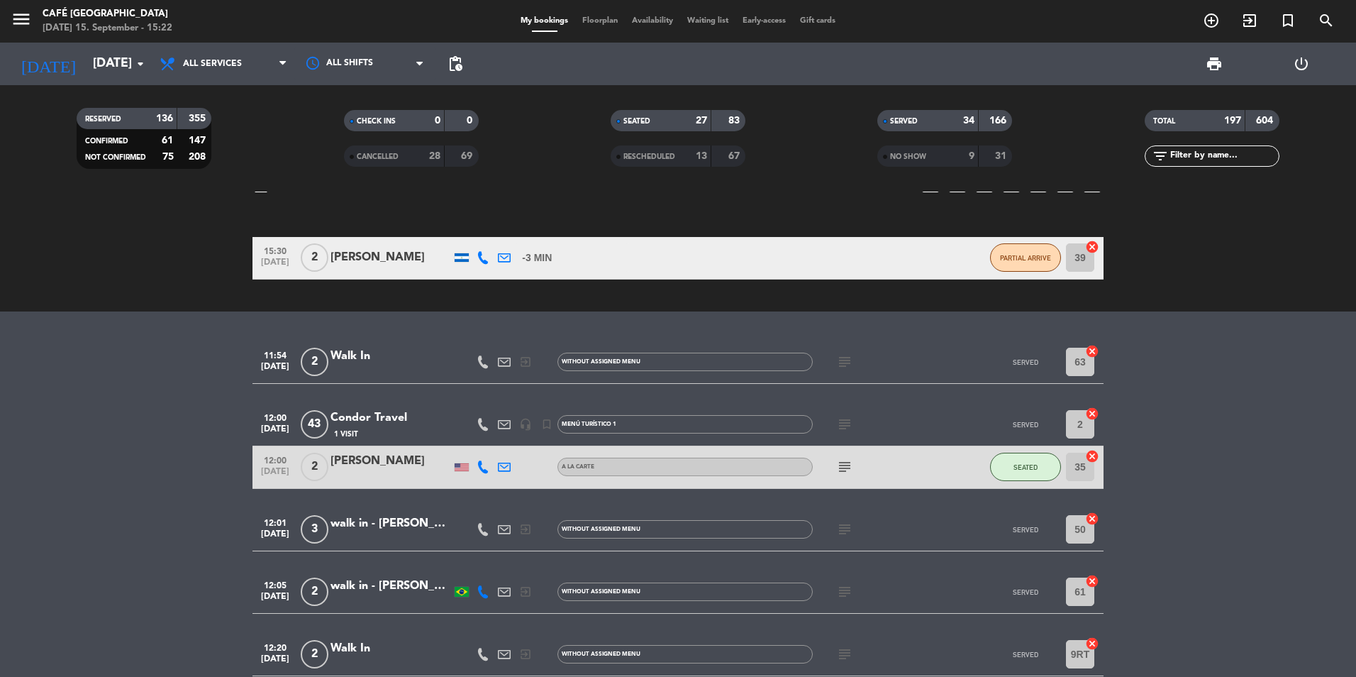
scroll to position [355, 0]
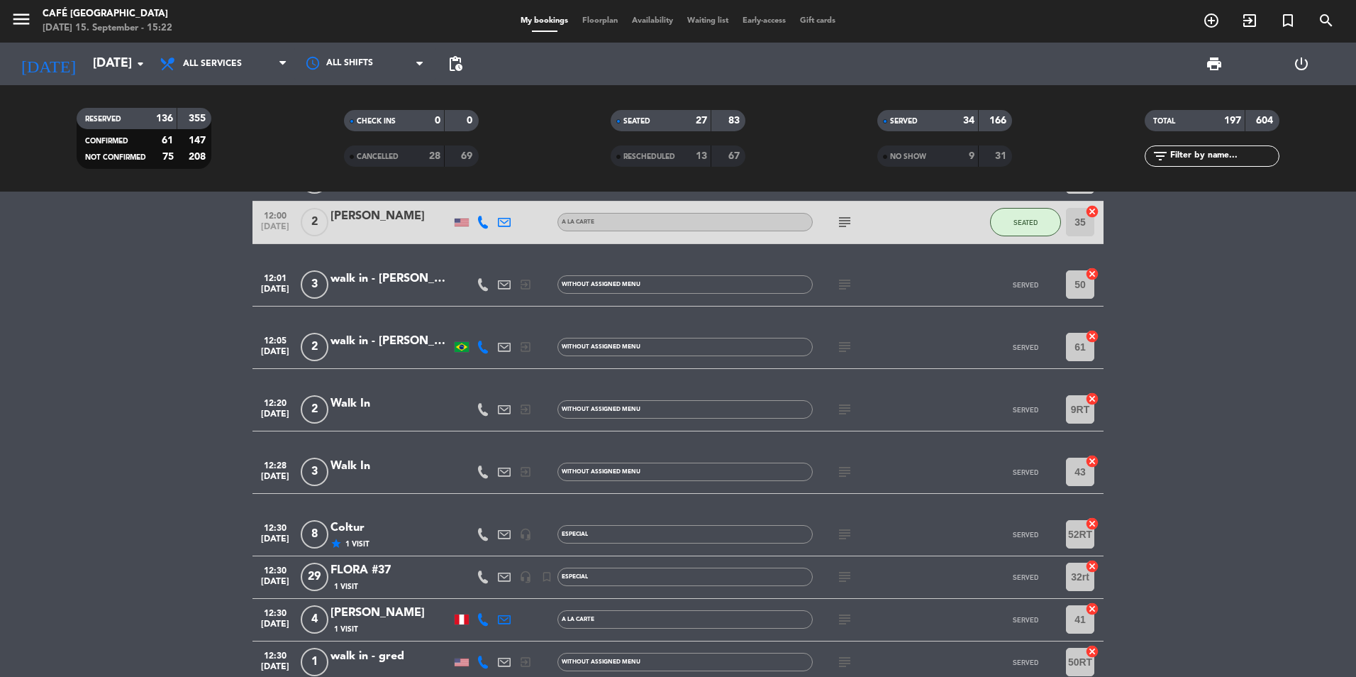
click at [387, 538] on div "star 1 Visit" at bounding box center [391, 544] width 121 height 12
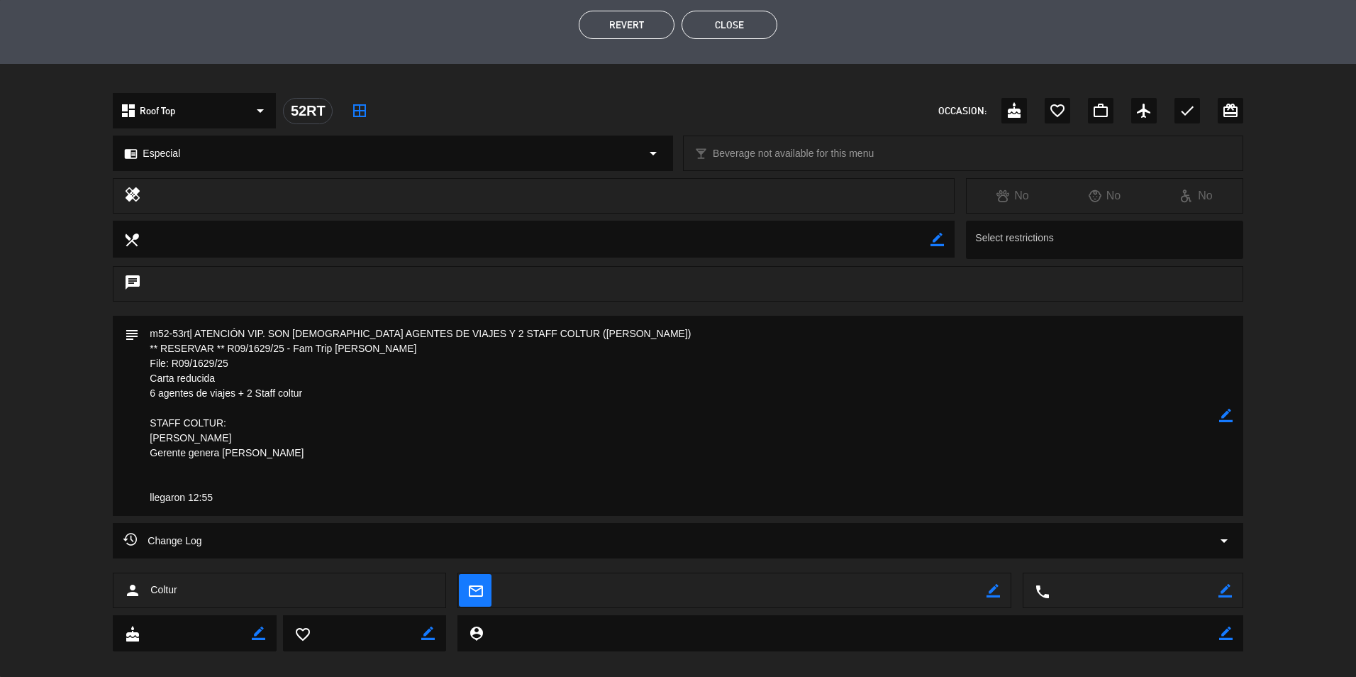
drag, startPoint x: 240, startPoint y: 362, endPoint x: 143, endPoint y: 364, distance: 97.2
click at [143, 364] on textarea at bounding box center [679, 416] width 1080 height 200
click at [549, 433] on textarea at bounding box center [679, 416] width 1080 height 200
drag, startPoint x: 502, startPoint y: 336, endPoint x: 590, endPoint y: 335, distance: 88.7
click at [590, 335] on textarea at bounding box center [679, 416] width 1080 height 200
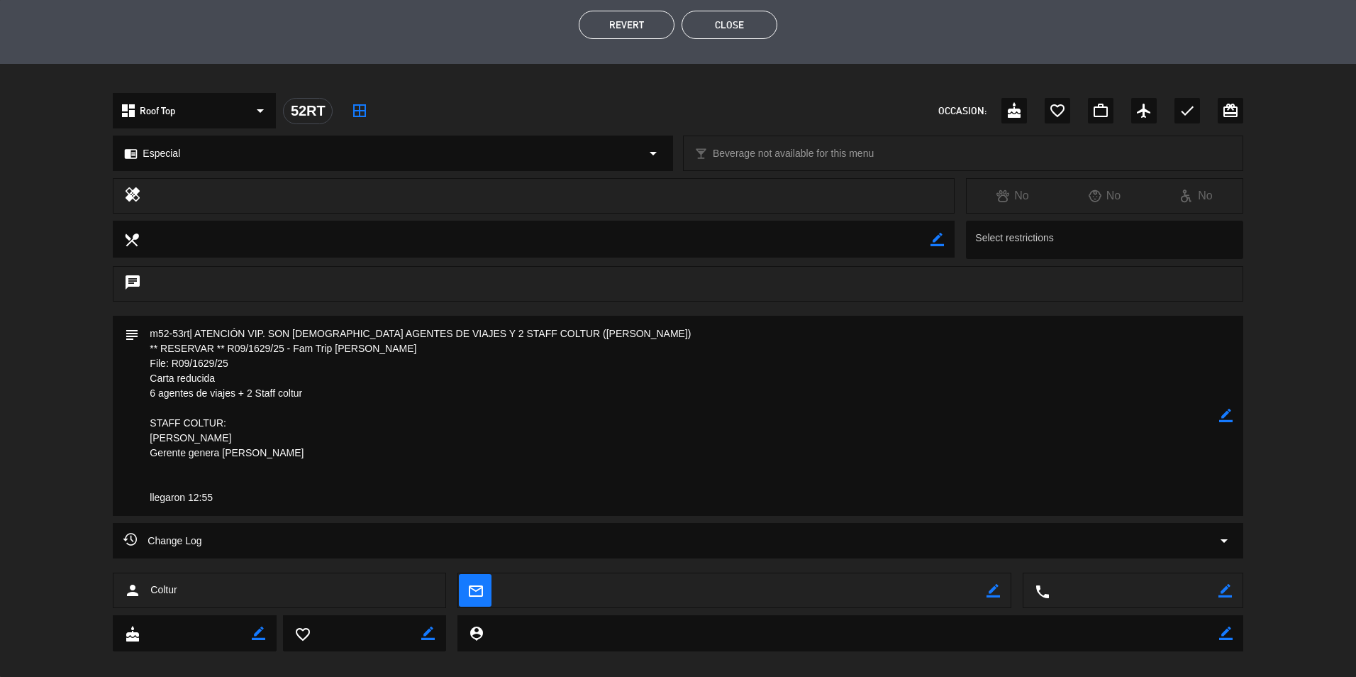
click at [55, 378] on div "subject border_color" at bounding box center [678, 419] width 1356 height 207
drag, startPoint x: 420, startPoint y: 345, endPoint x: 294, endPoint y: 347, distance: 125.6
click at [294, 347] on textarea at bounding box center [679, 416] width 1080 height 200
click at [49, 464] on div "subject border_color" at bounding box center [678, 419] width 1356 height 207
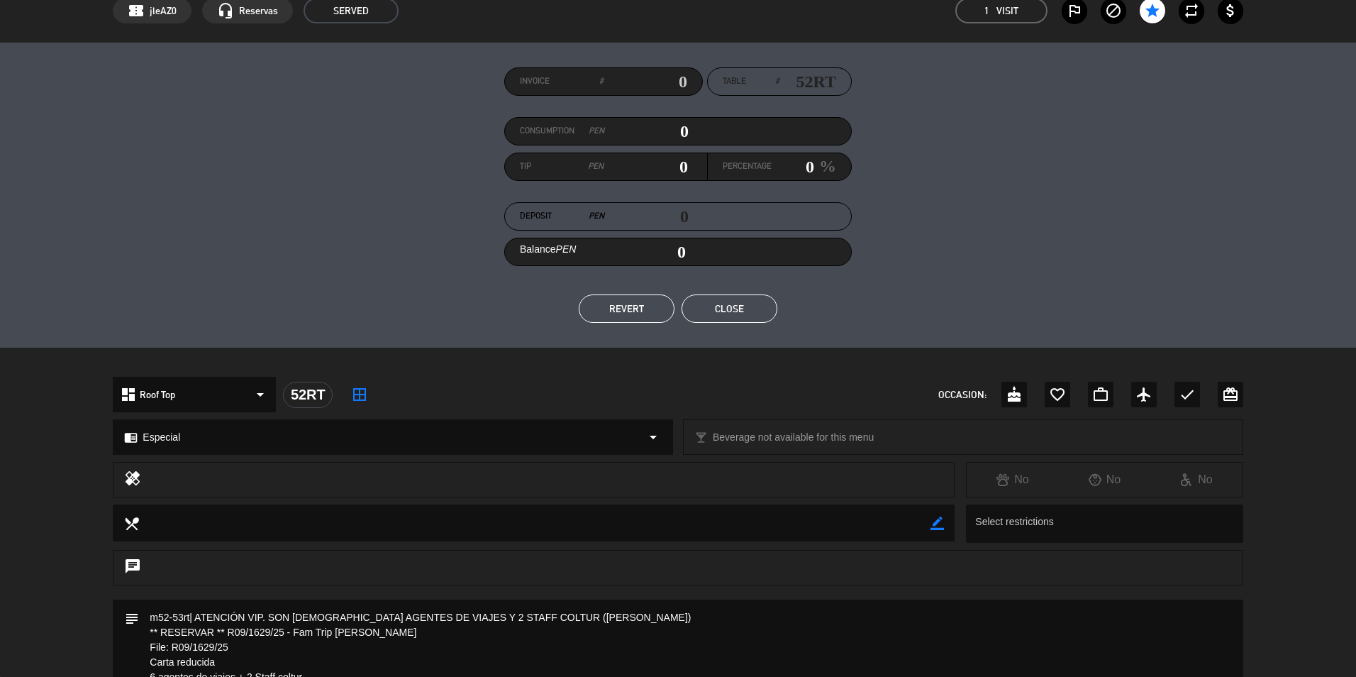
click at [700, 314] on button "Close" at bounding box center [730, 308] width 96 height 28
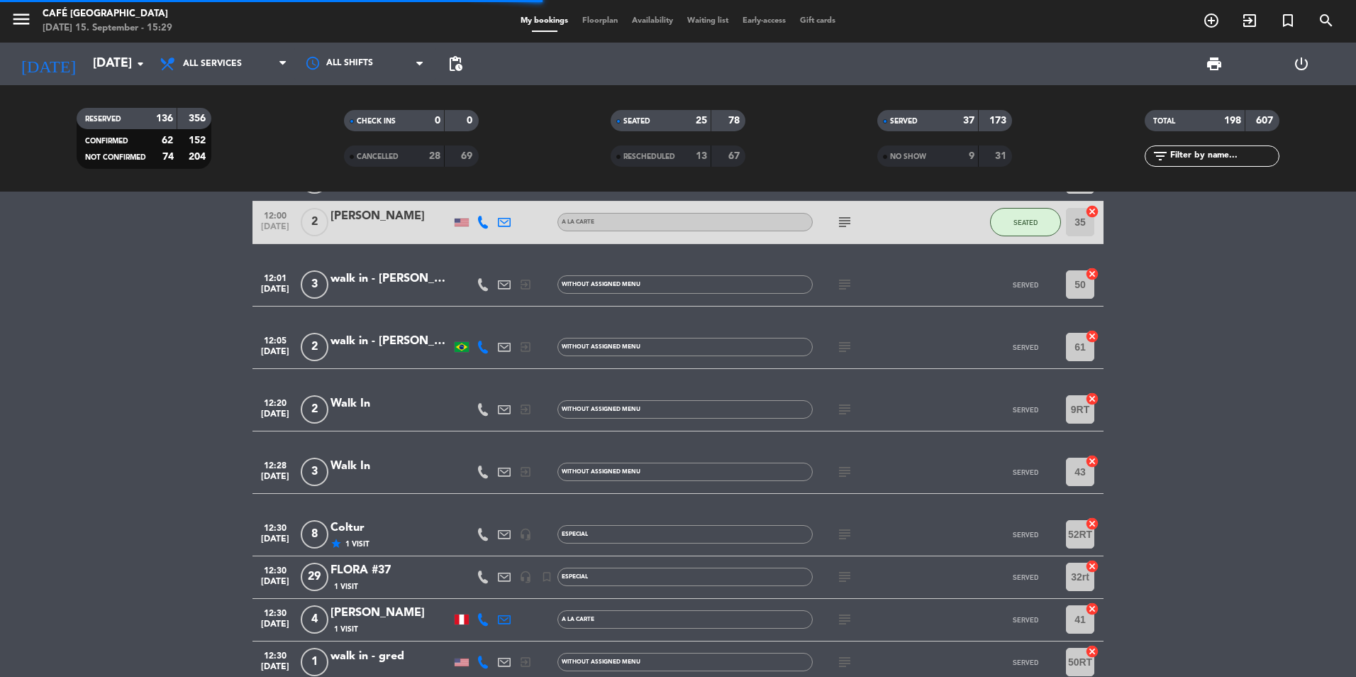
click at [1192, 147] on div "filter_list" at bounding box center [1212, 155] width 135 height 21
click at [1196, 154] on input "text" at bounding box center [1224, 156] width 110 height 16
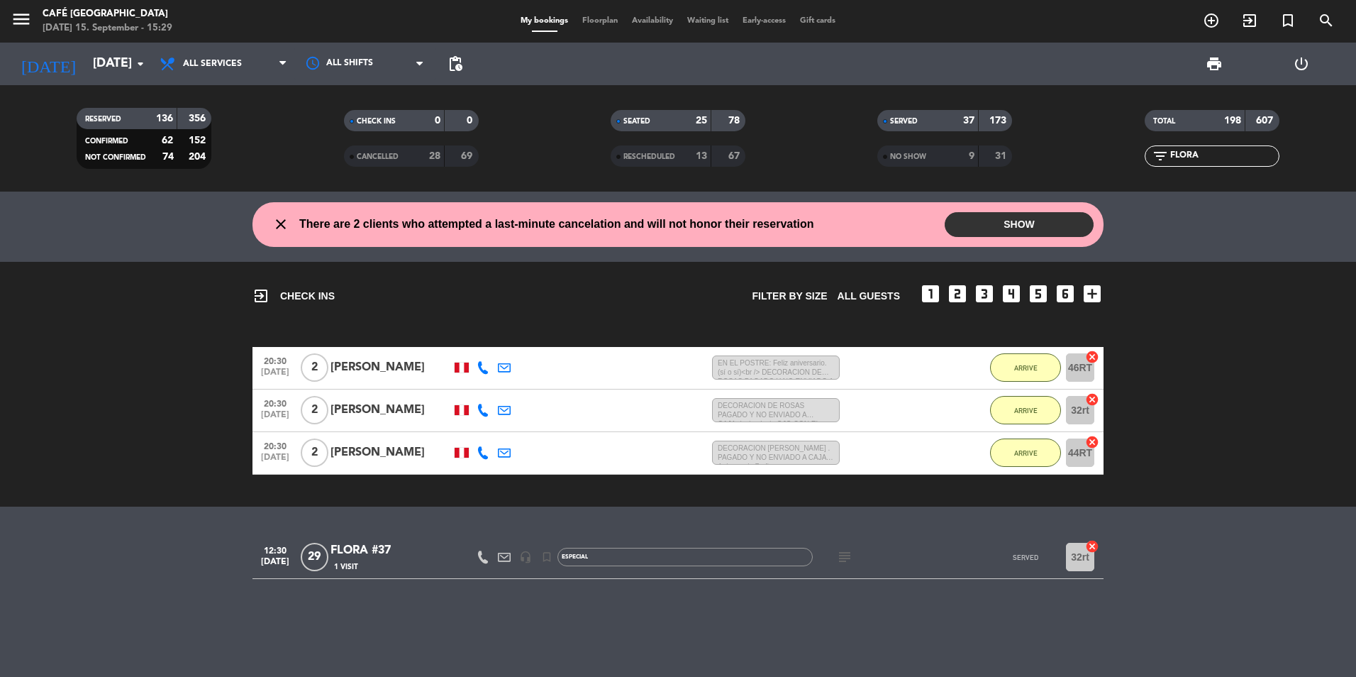
scroll to position [0, 0]
click at [420, 556] on div "FLORA #37" at bounding box center [391, 550] width 121 height 18
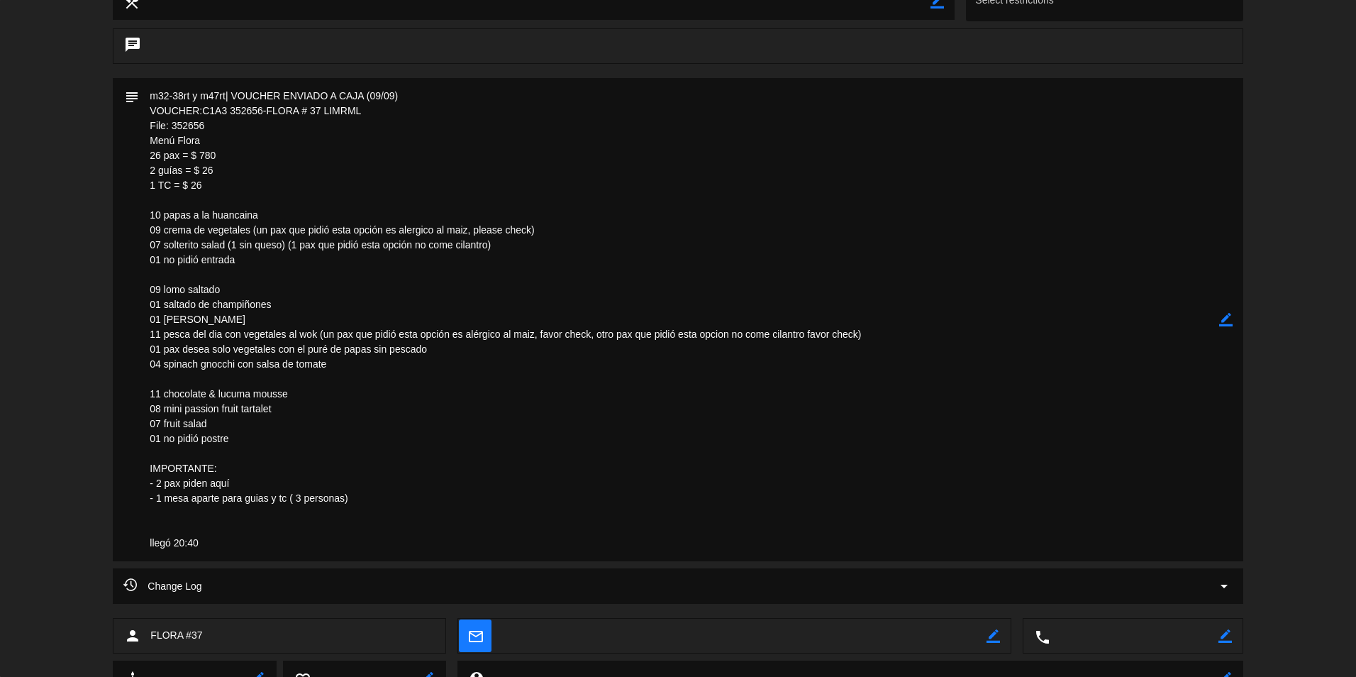
scroll to position [568, 0]
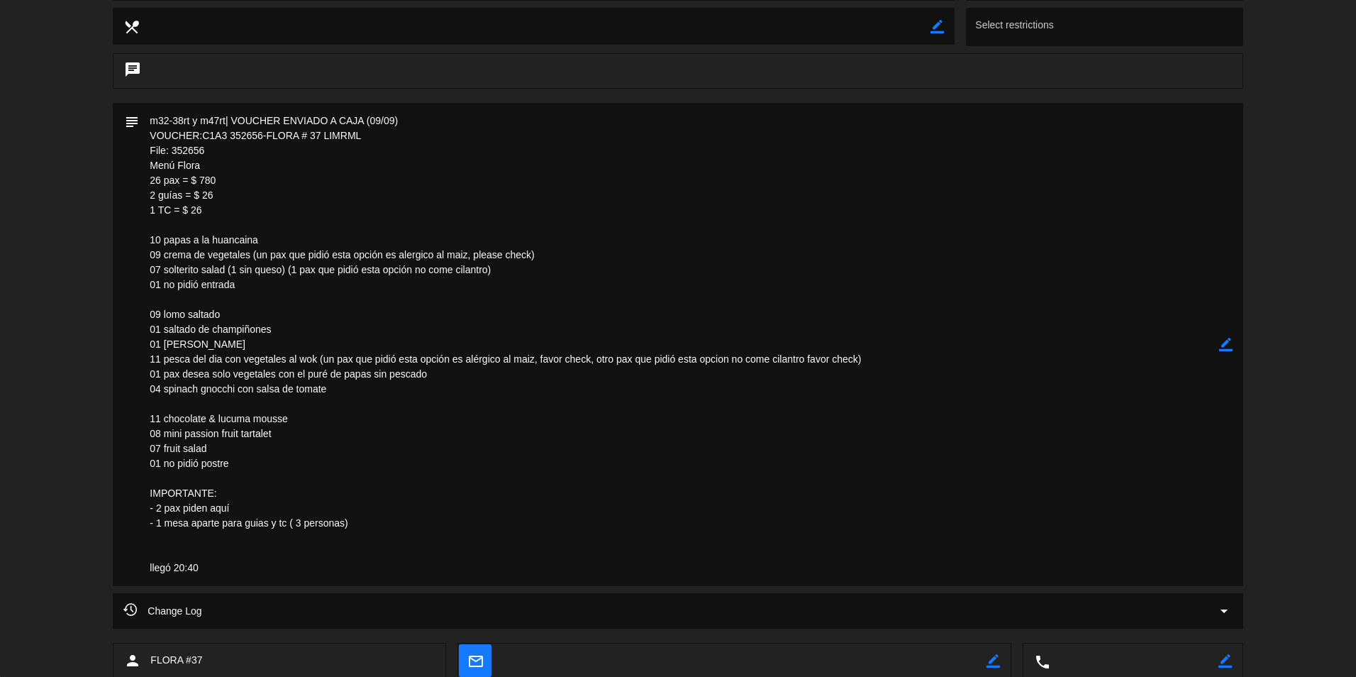
drag, startPoint x: 204, startPoint y: 148, endPoint x: 148, endPoint y: 155, distance: 56.5
click at [148, 155] on textarea at bounding box center [679, 344] width 1080 height 483
drag, startPoint x: 148, startPoint y: 155, endPoint x: 168, endPoint y: 149, distance: 20.9
click at [330, 199] on textarea at bounding box center [679, 344] width 1080 height 483
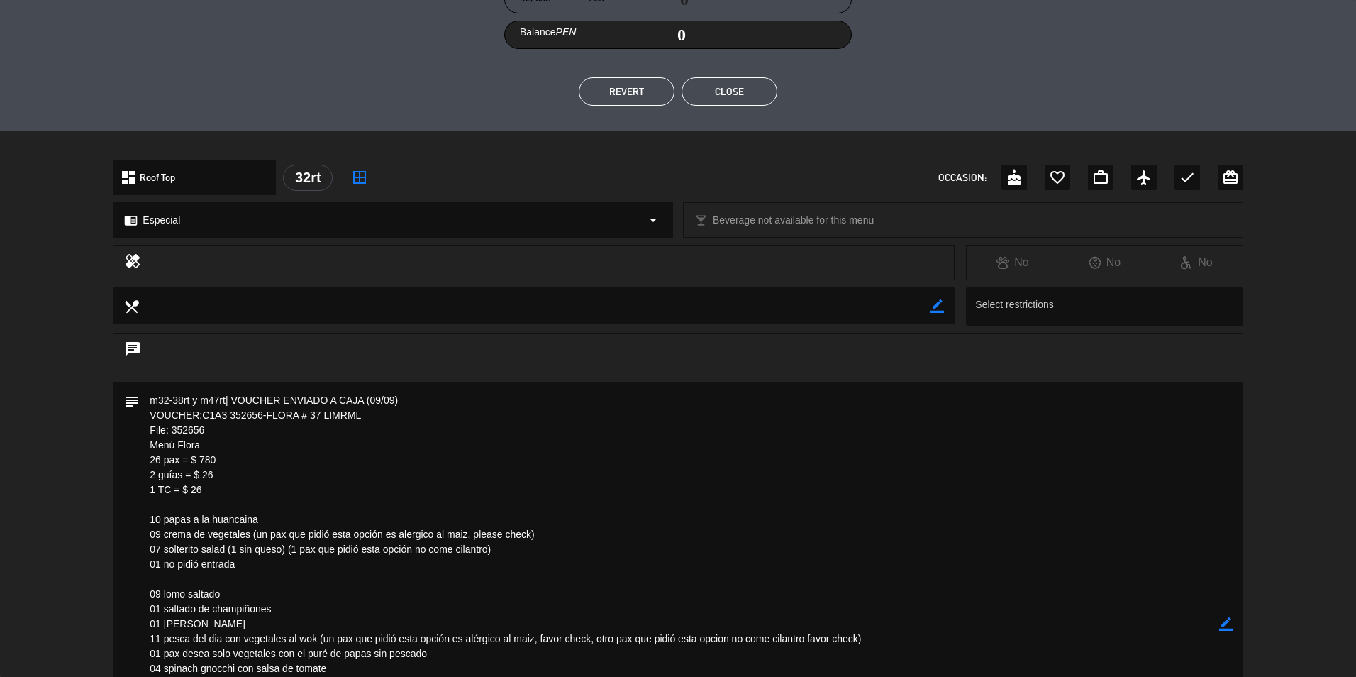
scroll to position [284, 0]
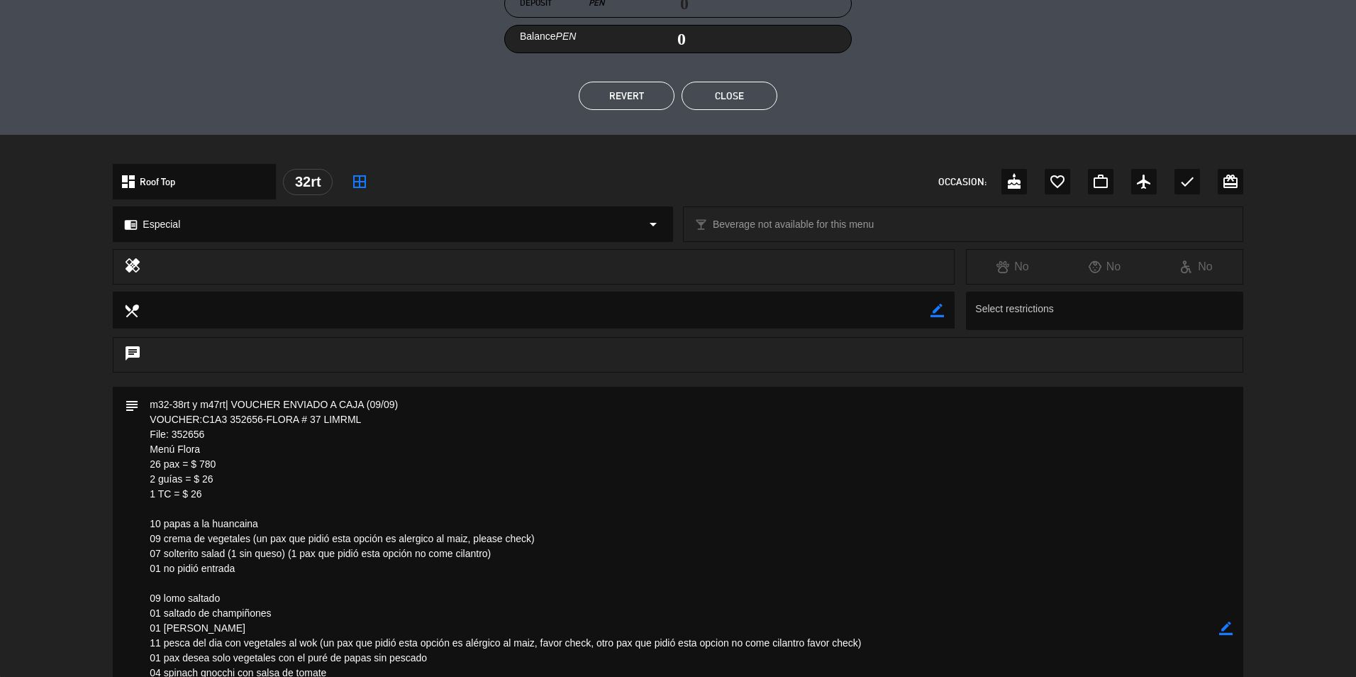
click at [711, 82] on button "Close" at bounding box center [730, 96] width 96 height 28
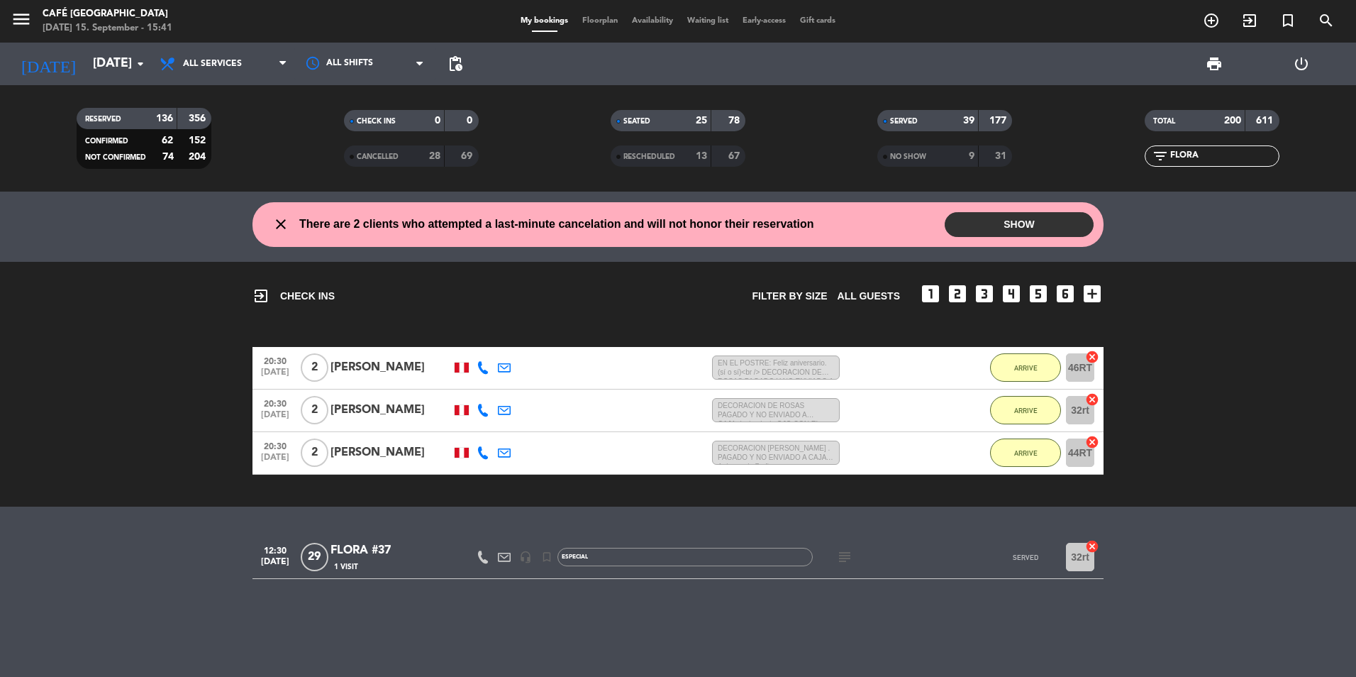
drag, startPoint x: 1214, startPoint y: 158, endPoint x: 941, endPoint y: 167, distance: 273.3
click at [943, 167] on div "RESERVED 136 356 CONFIRMED 62 152 NOT CONFIRMED 74 204 CHECK INS 0 0 CANCELLED …" at bounding box center [678, 138] width 1356 height 78
type input "lima"
click at [402, 555] on div "Lima Tours" at bounding box center [391, 550] width 121 height 18
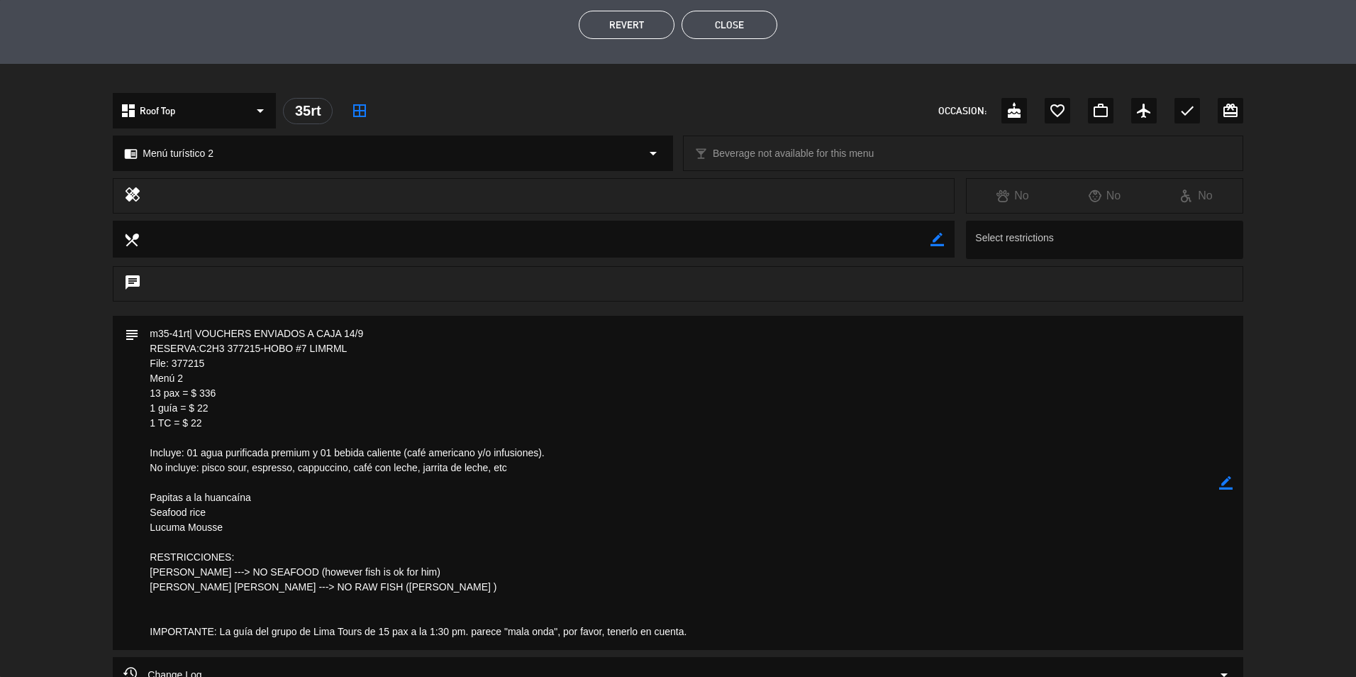
scroll to position [497, 0]
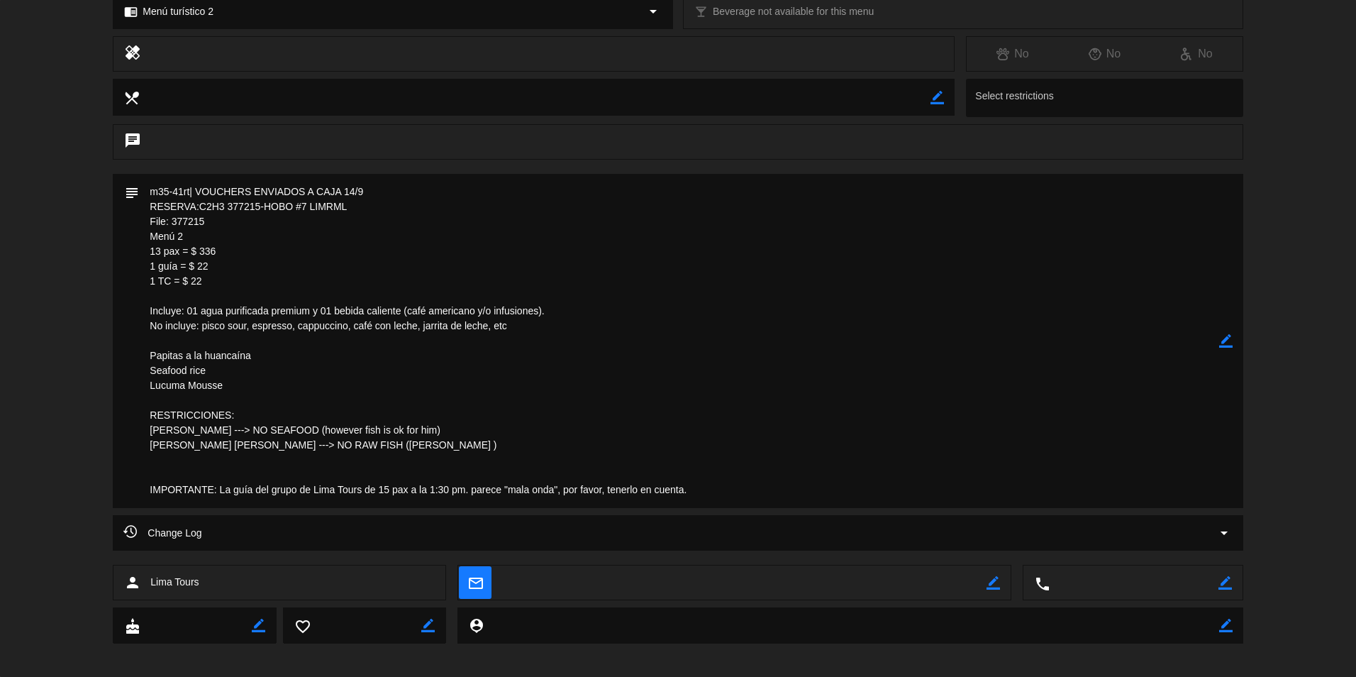
drag, startPoint x: 136, startPoint y: 219, endPoint x: 121, endPoint y: 219, distance: 14.9
click at [121, 219] on div "subject border_color" at bounding box center [678, 341] width 1130 height 334
click at [564, 404] on textarea at bounding box center [679, 341] width 1080 height 334
click at [26, 424] on div "subject border_color" at bounding box center [678, 344] width 1356 height 341
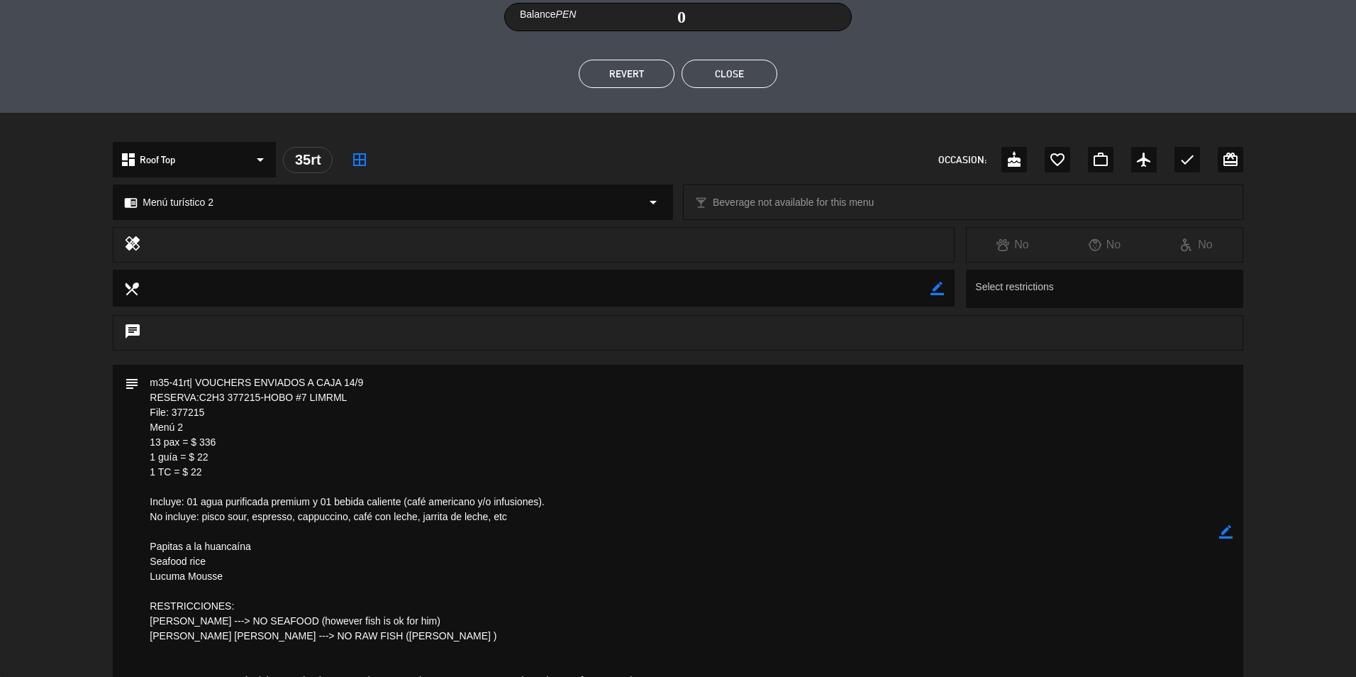
scroll to position [142, 0]
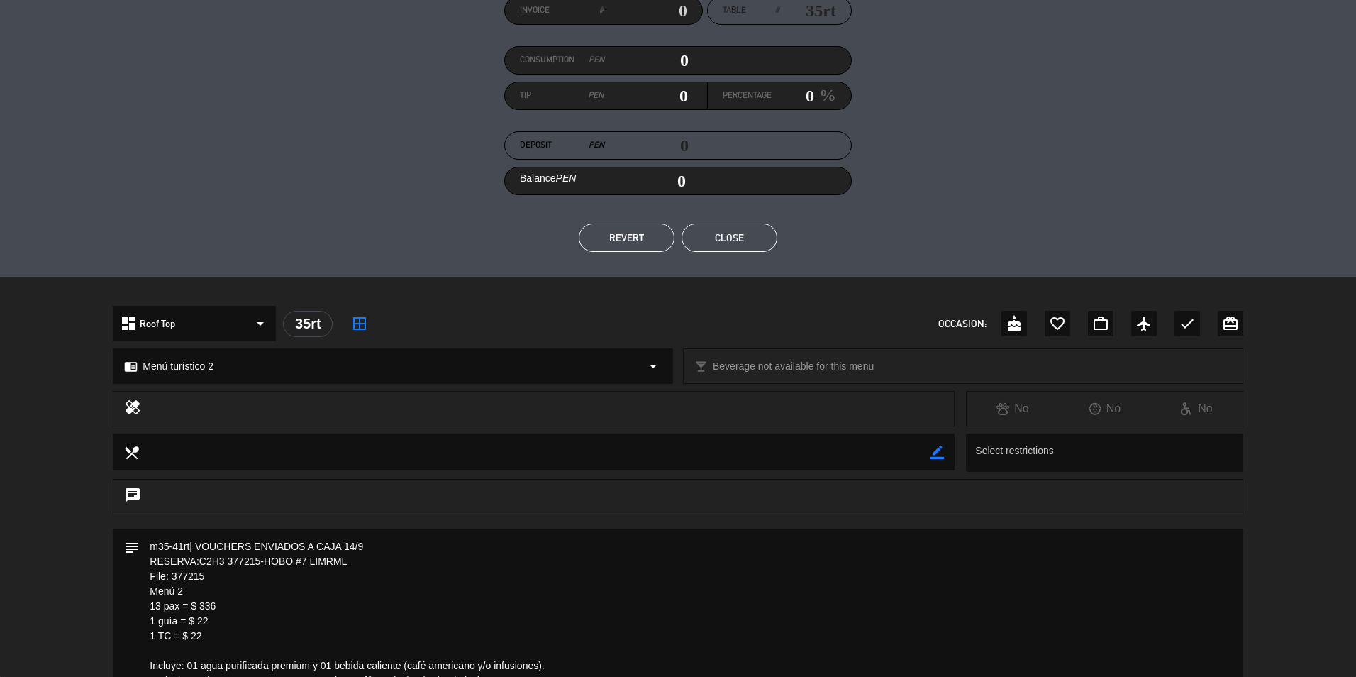
click at [754, 248] on button "Close" at bounding box center [730, 237] width 96 height 28
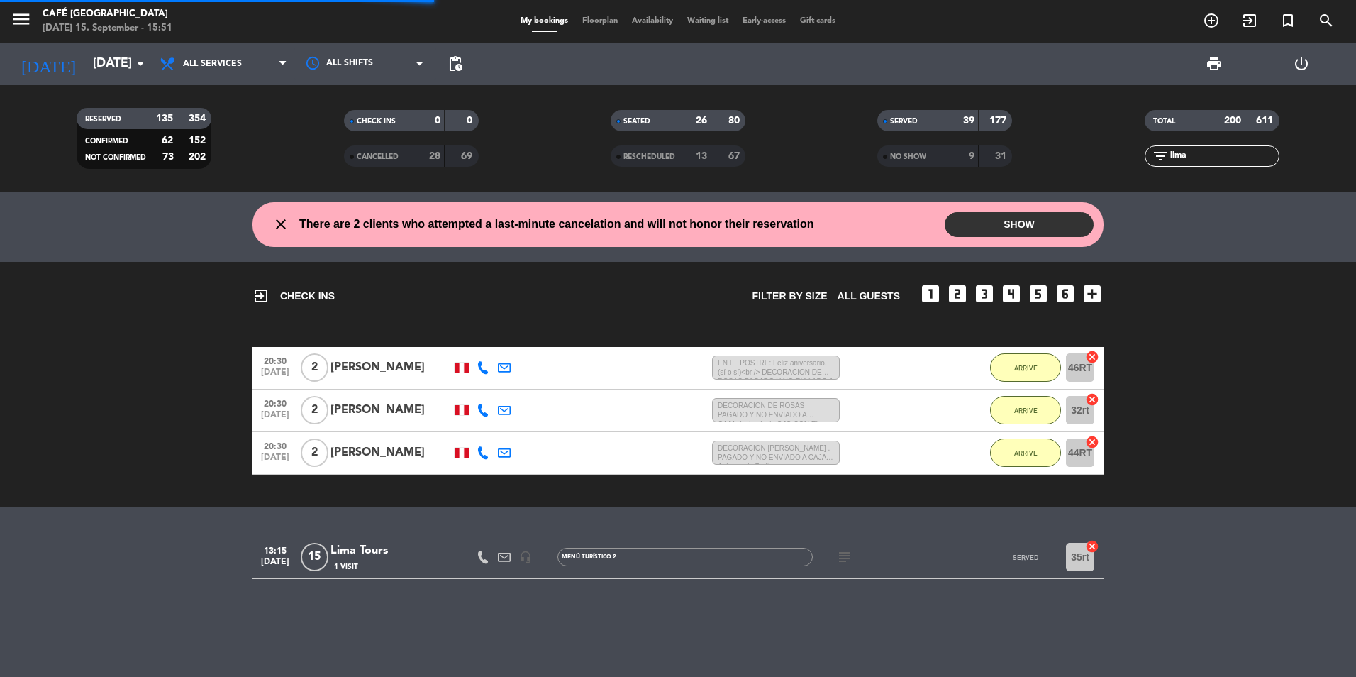
drag, startPoint x: 1112, startPoint y: 155, endPoint x: 831, endPoint y: 155, distance: 280.2
click at [831, 155] on div "RESERVED 135 354 CONFIRMED 62 152 NOT CONFIRMED 73 202 CHECK INS 0 0 CANCELLED …" at bounding box center [678, 138] width 1356 height 78
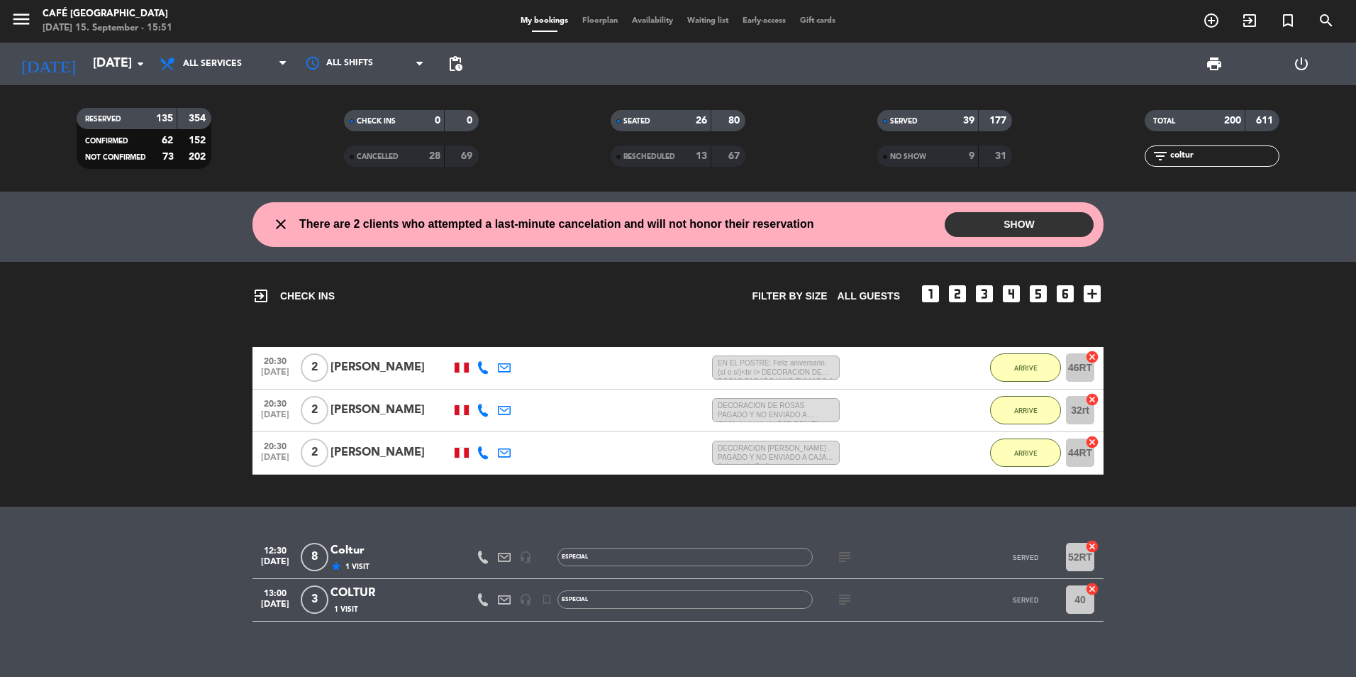
type input "coltur"
click at [372, 549] on div "Coltur" at bounding box center [391, 550] width 121 height 18
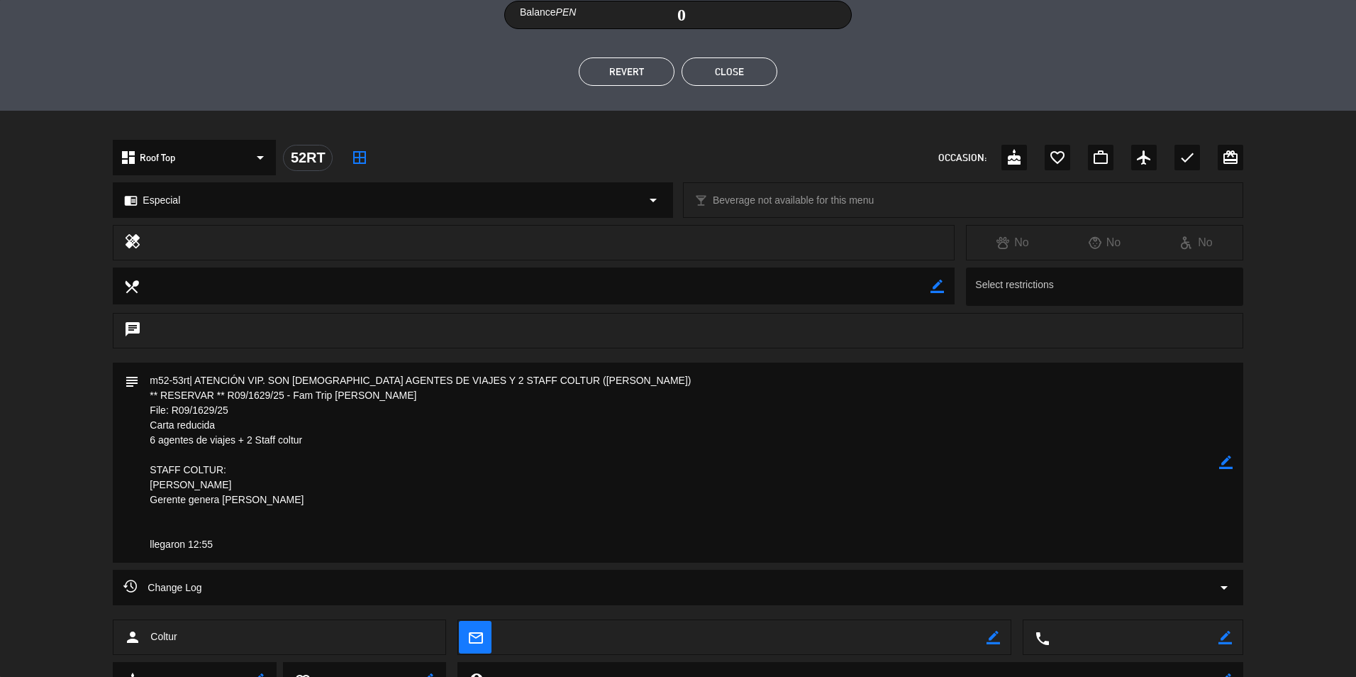
scroll to position [372, 0]
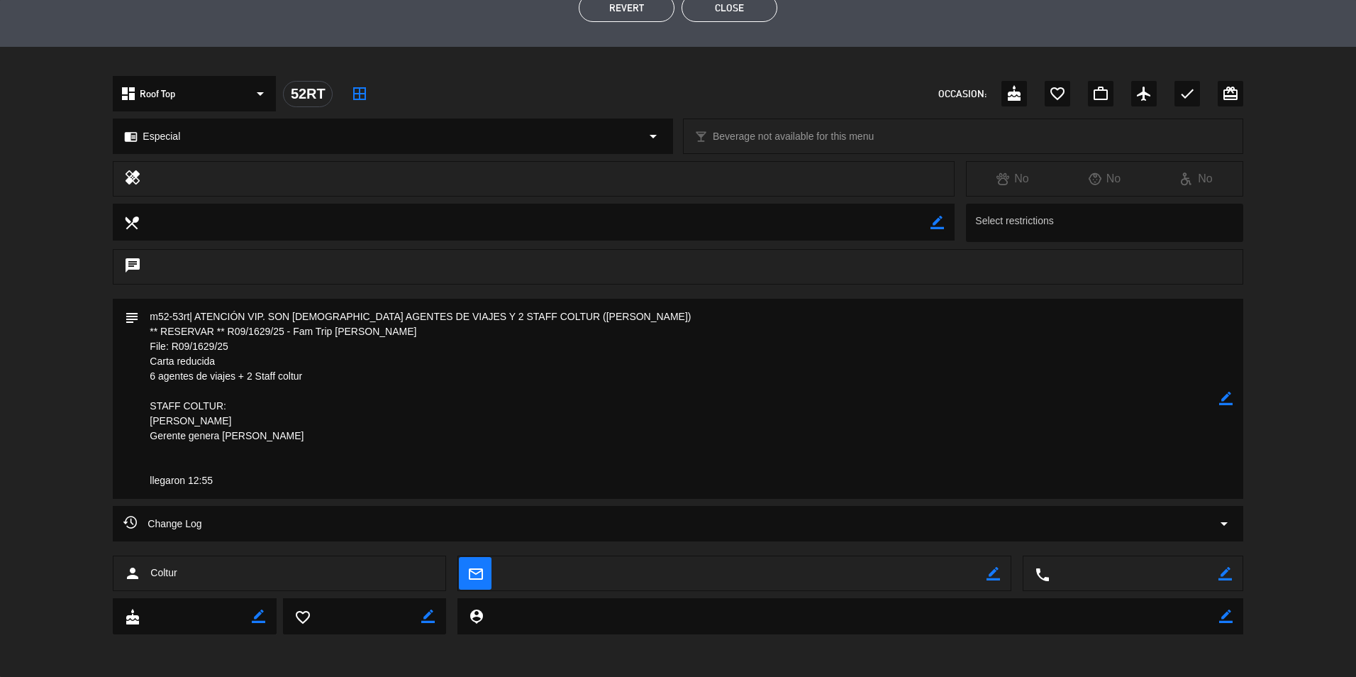
drag, startPoint x: 236, startPoint y: 347, endPoint x: 143, endPoint y: 349, distance: 92.3
click at [143, 349] on textarea at bounding box center [679, 399] width 1080 height 200
click at [0, 430] on html "close × Café Museo Larco × chrome_reader_mode List of Reservations account_box …" at bounding box center [678, 338] width 1356 height 677
click at [0, 551] on html "close × Café Museo Larco × chrome_reader_mode List of Reservations account_box …" at bounding box center [678, 338] width 1356 height 677
click at [63, 513] on div "Change Log arrow_drop_down" at bounding box center [678, 531] width 1356 height 50
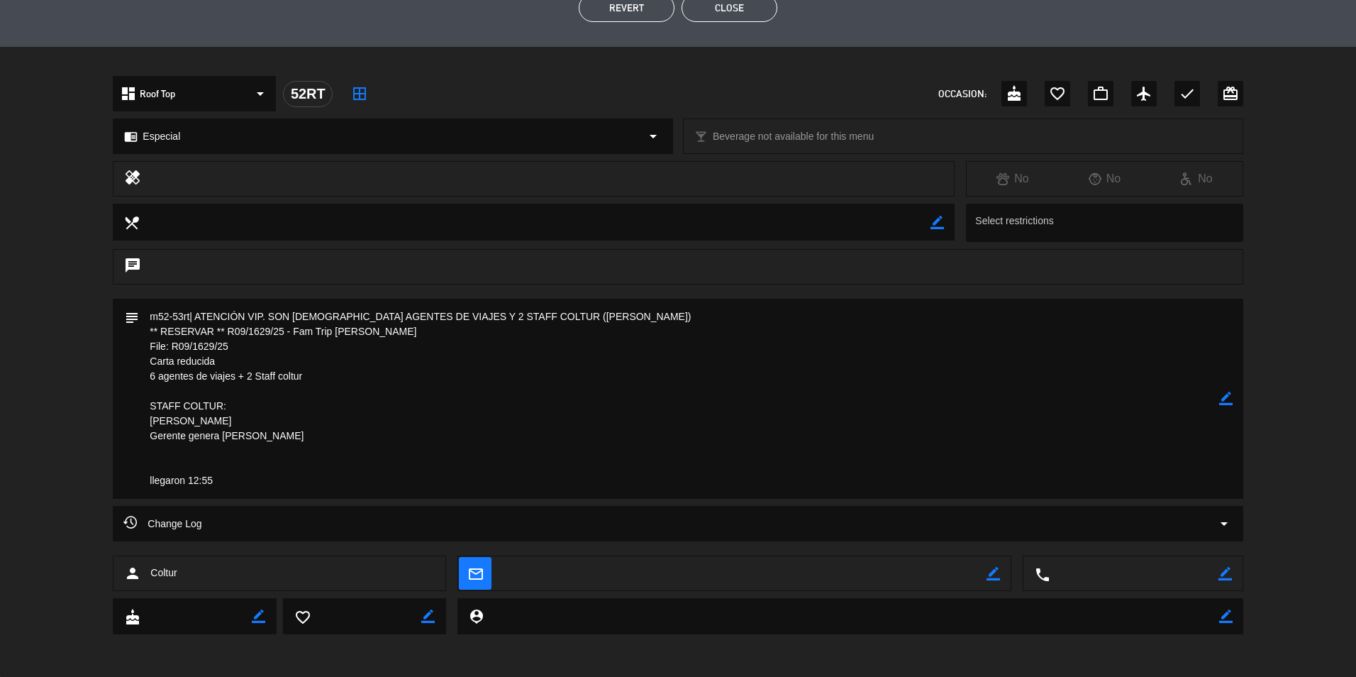
drag, startPoint x: 236, startPoint y: 348, endPoint x: 139, endPoint y: 347, distance: 96.5
click at [139, 347] on textarea at bounding box center [679, 399] width 1080 height 200
drag, startPoint x: 139, startPoint y: 347, endPoint x: 155, endPoint y: 348, distance: 15.6
click at [592, 450] on textarea at bounding box center [679, 399] width 1080 height 200
